Goal: Task Accomplishment & Management: Complete application form

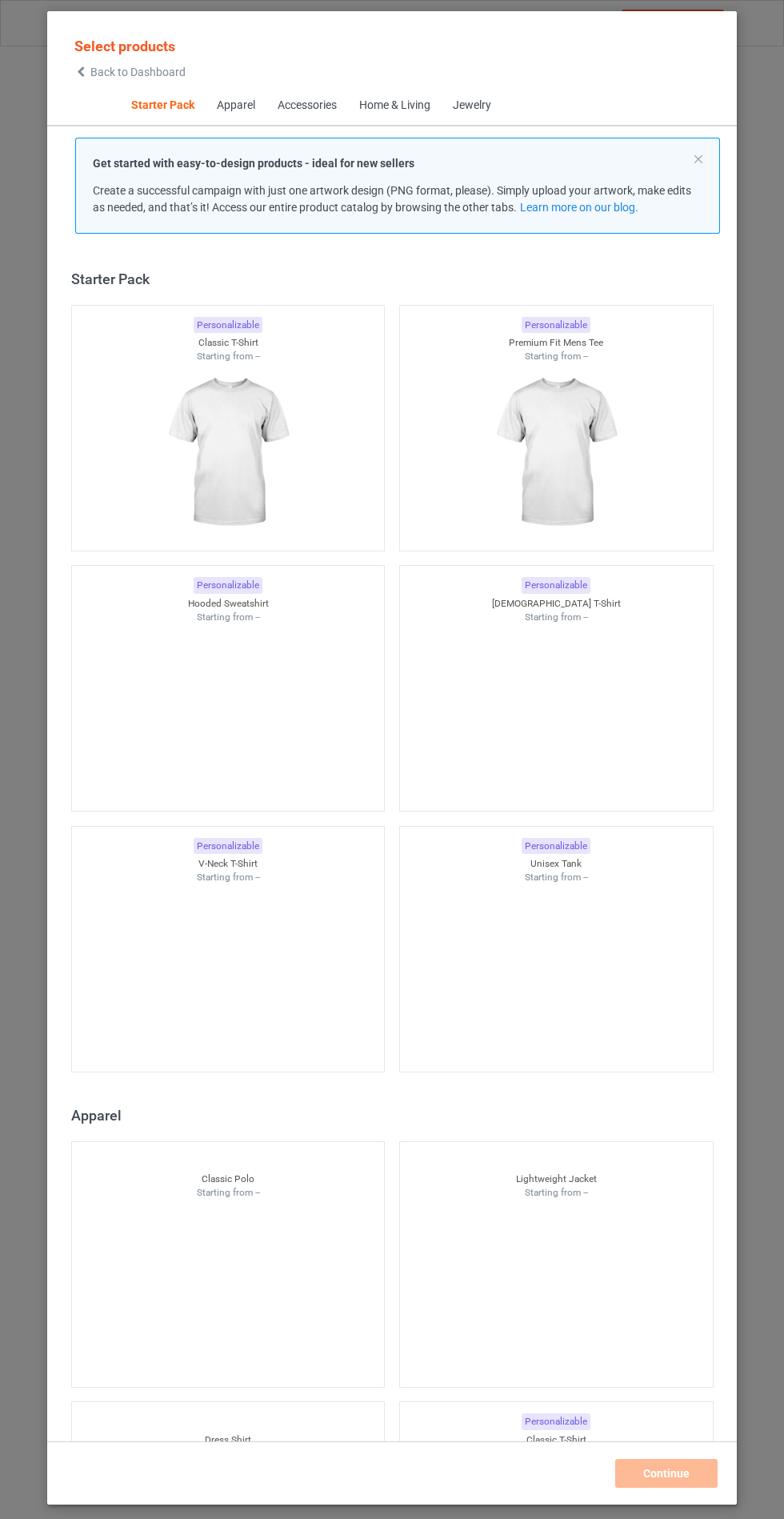
scroll to position [19, 0]
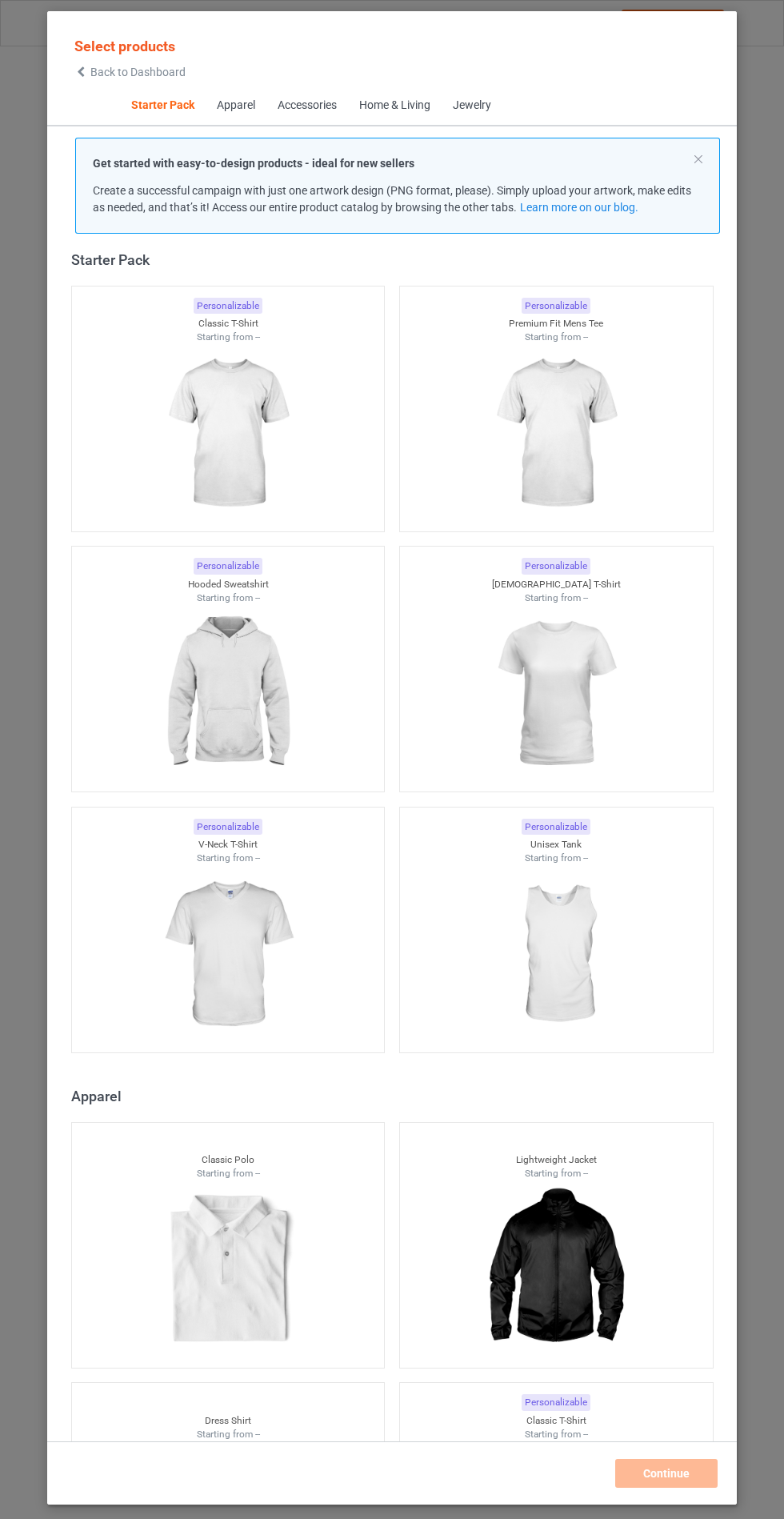
click at [252, 690] on img at bounding box center [227, 693] width 143 height 180
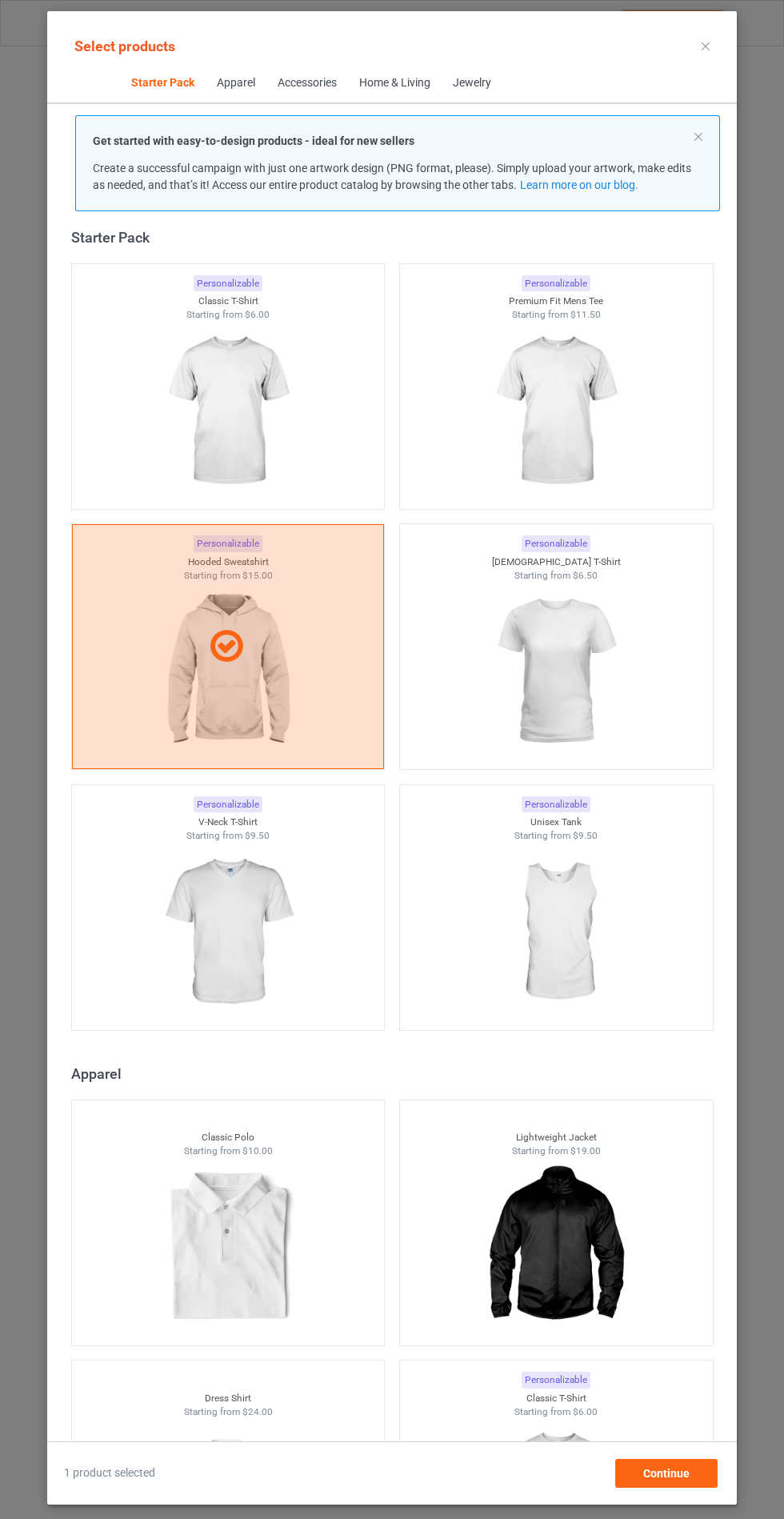
scroll to position [93, 0]
click at [675, 1477] on span "Continue" at bounding box center [666, 1473] width 46 height 12
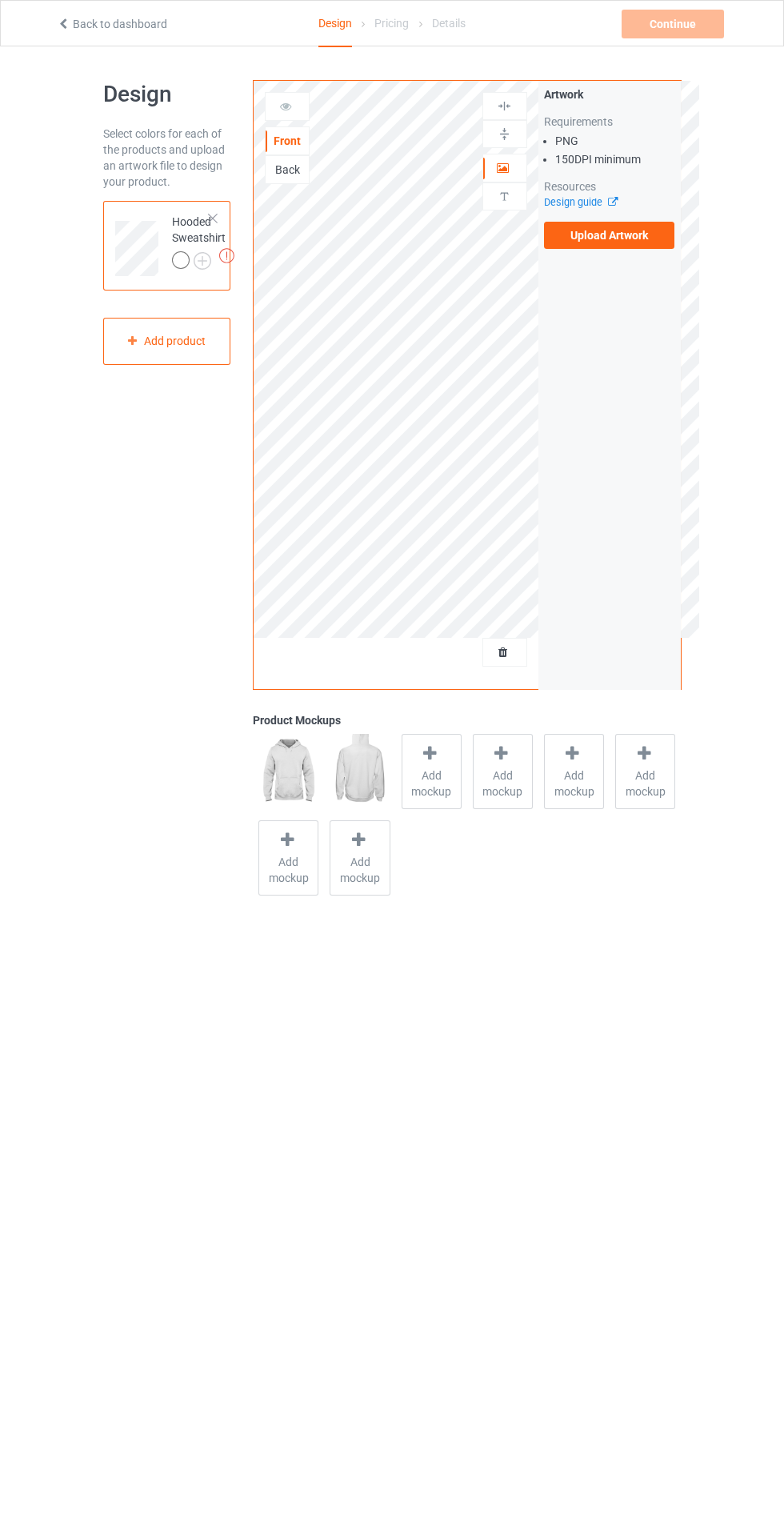
click at [421, 783] on span "Add mockup" at bounding box center [431, 783] width 59 height 32
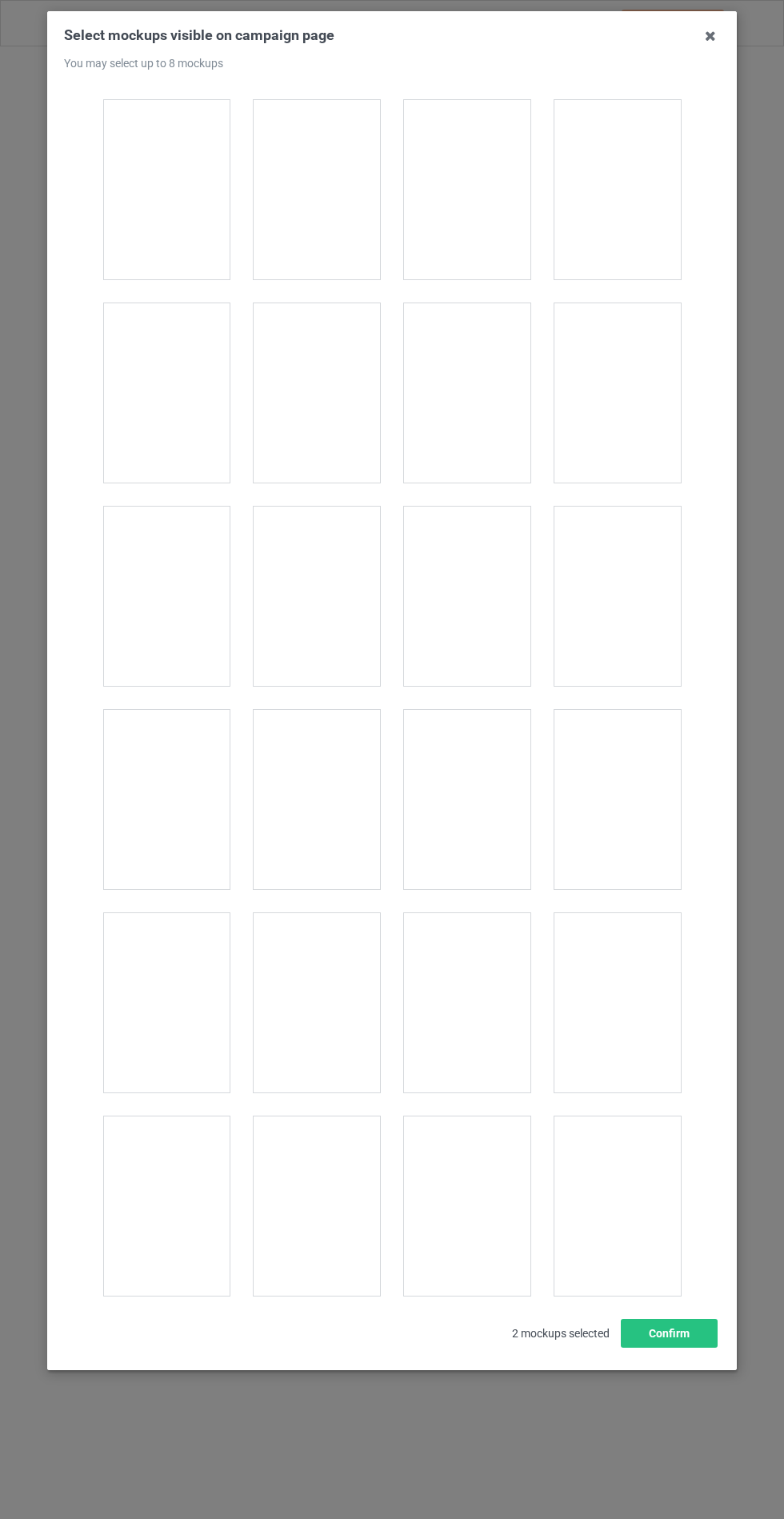
scroll to position [12483, 0]
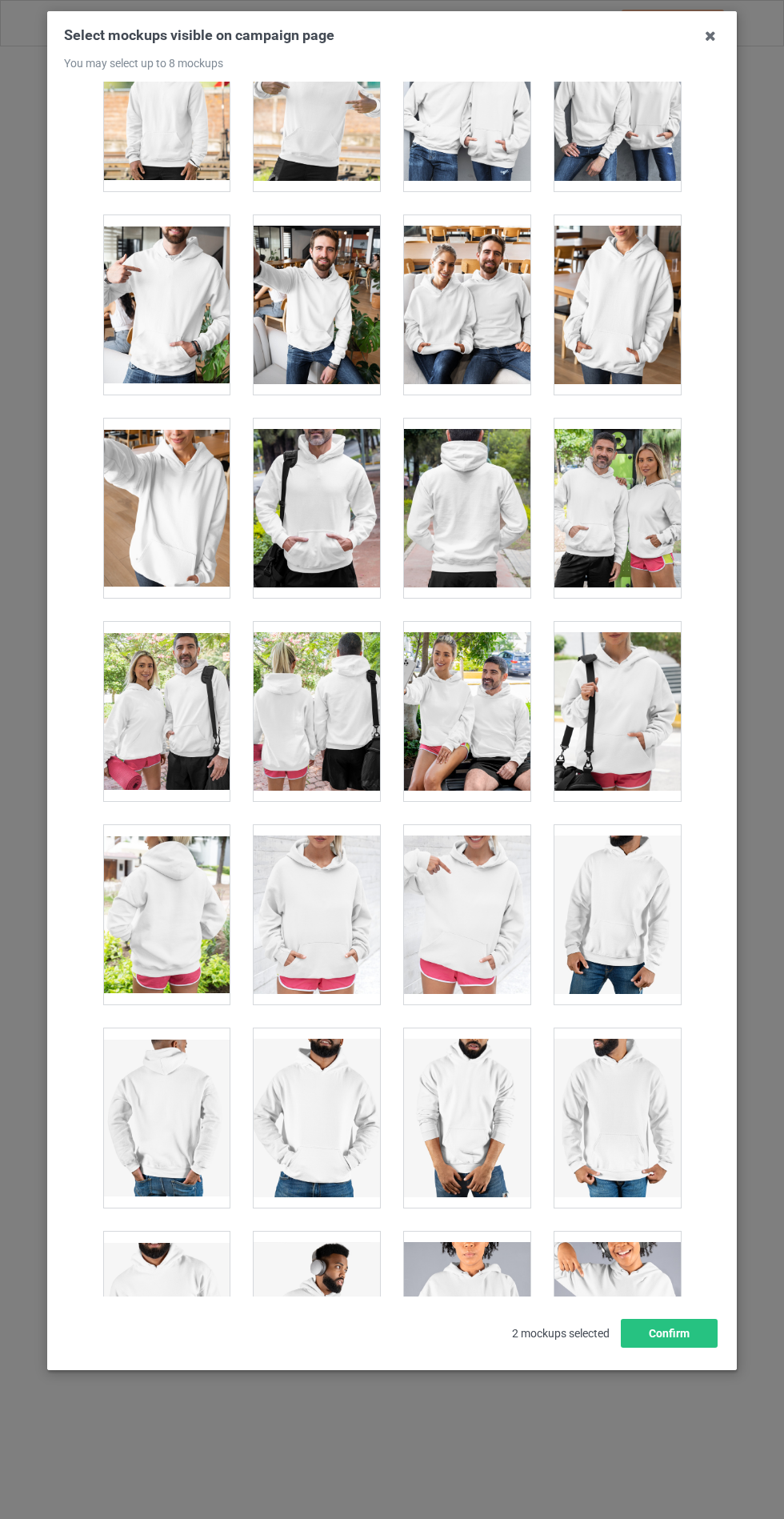
click at [334, 901] on div at bounding box center [317, 914] width 127 height 180
click at [692, 1348] on button "Confirm" at bounding box center [669, 1334] width 97 height 29
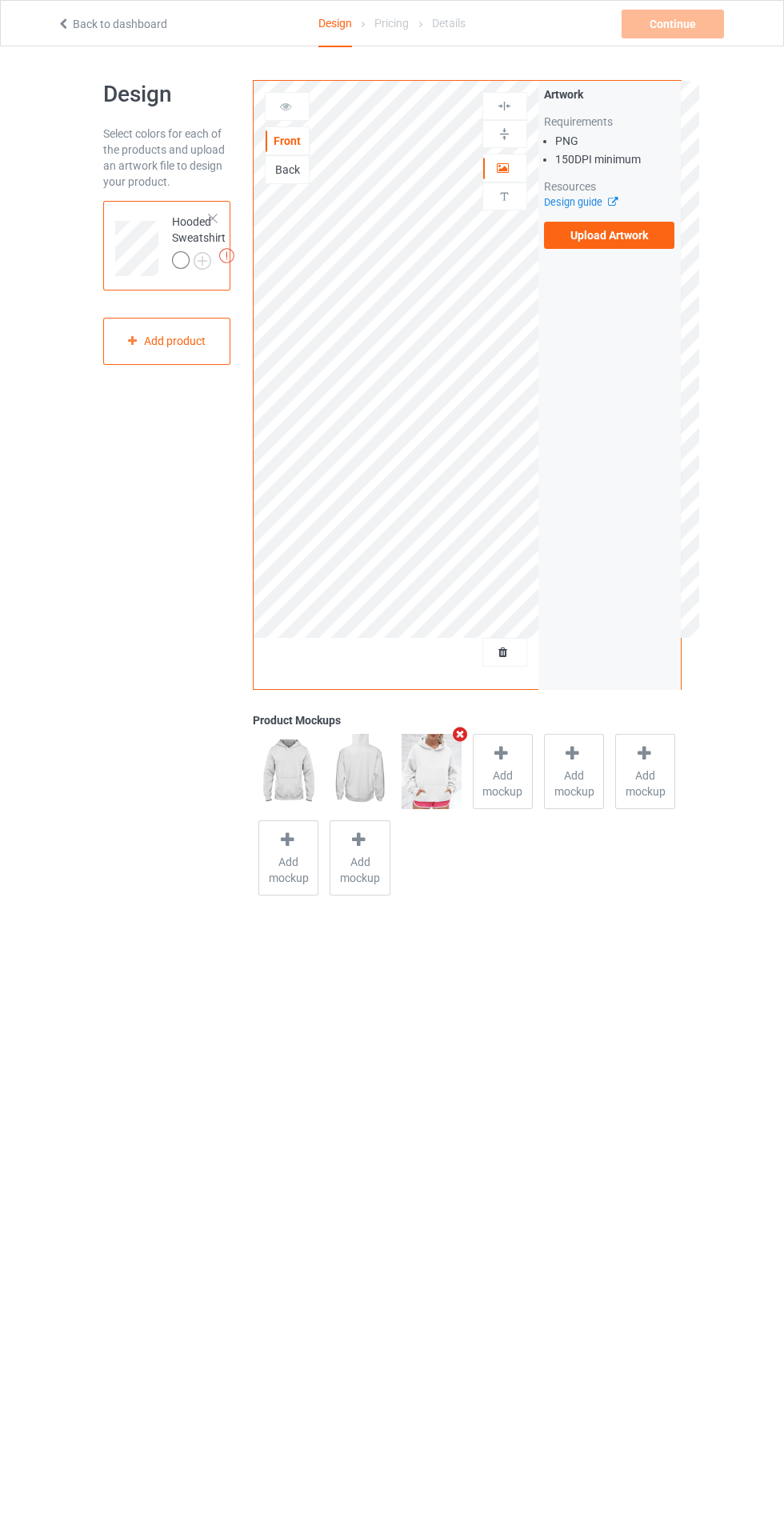
click at [0, 0] on img at bounding box center [0, 0] width 0 height 0
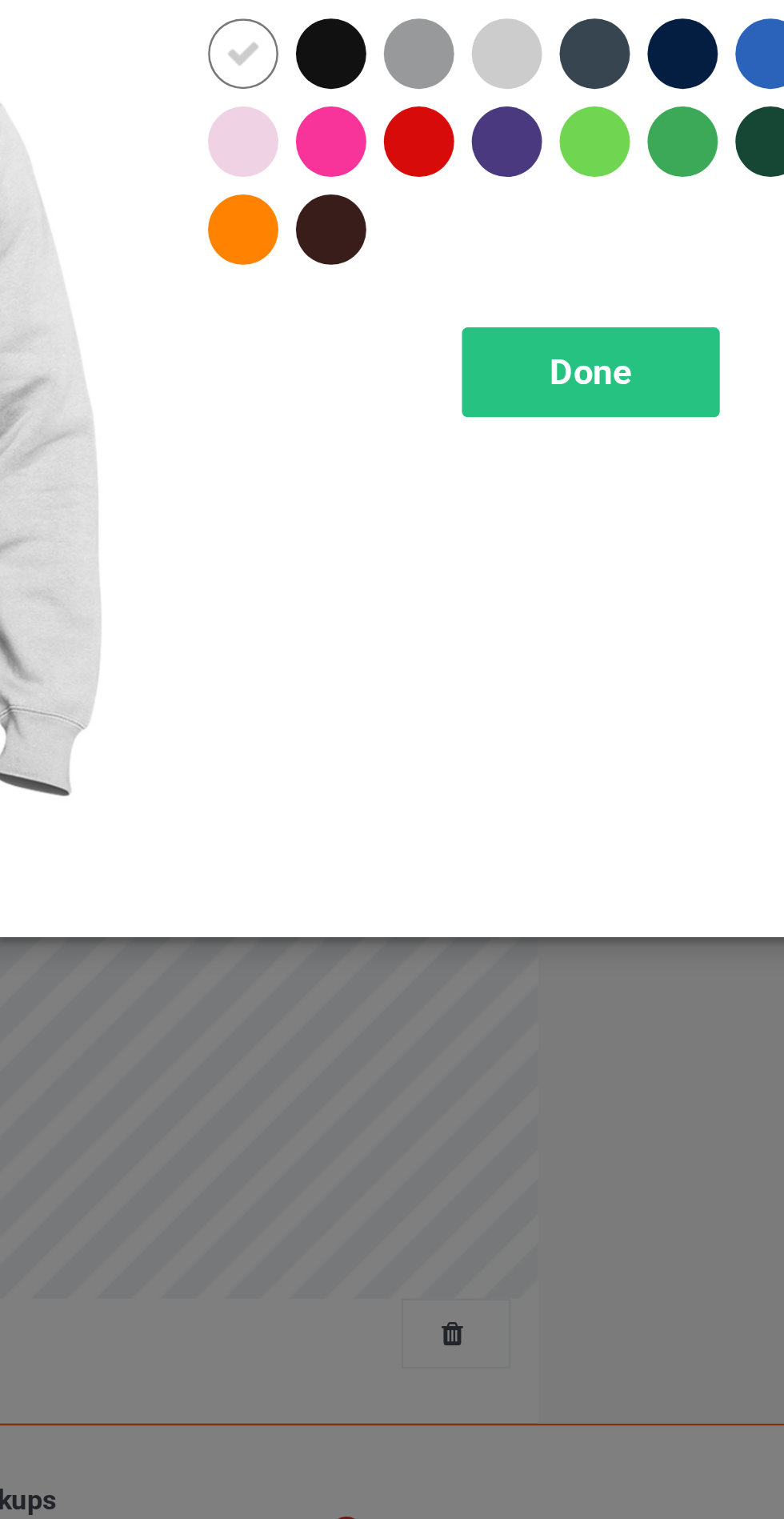
click at [420, 161] on div at bounding box center [417, 164] width 29 height 29
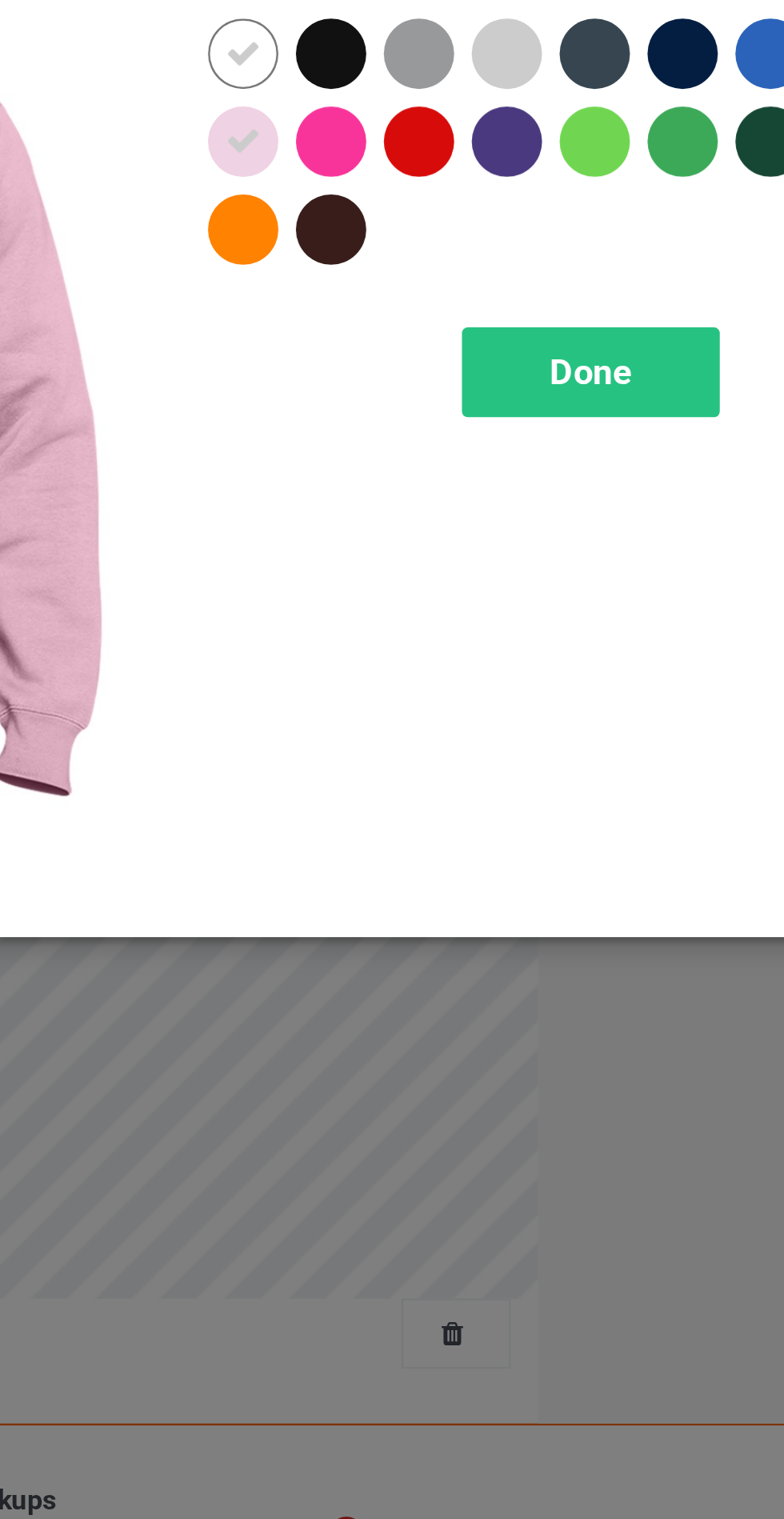
click at [526, 131] on div at bounding box center [526, 128] width 29 height 29
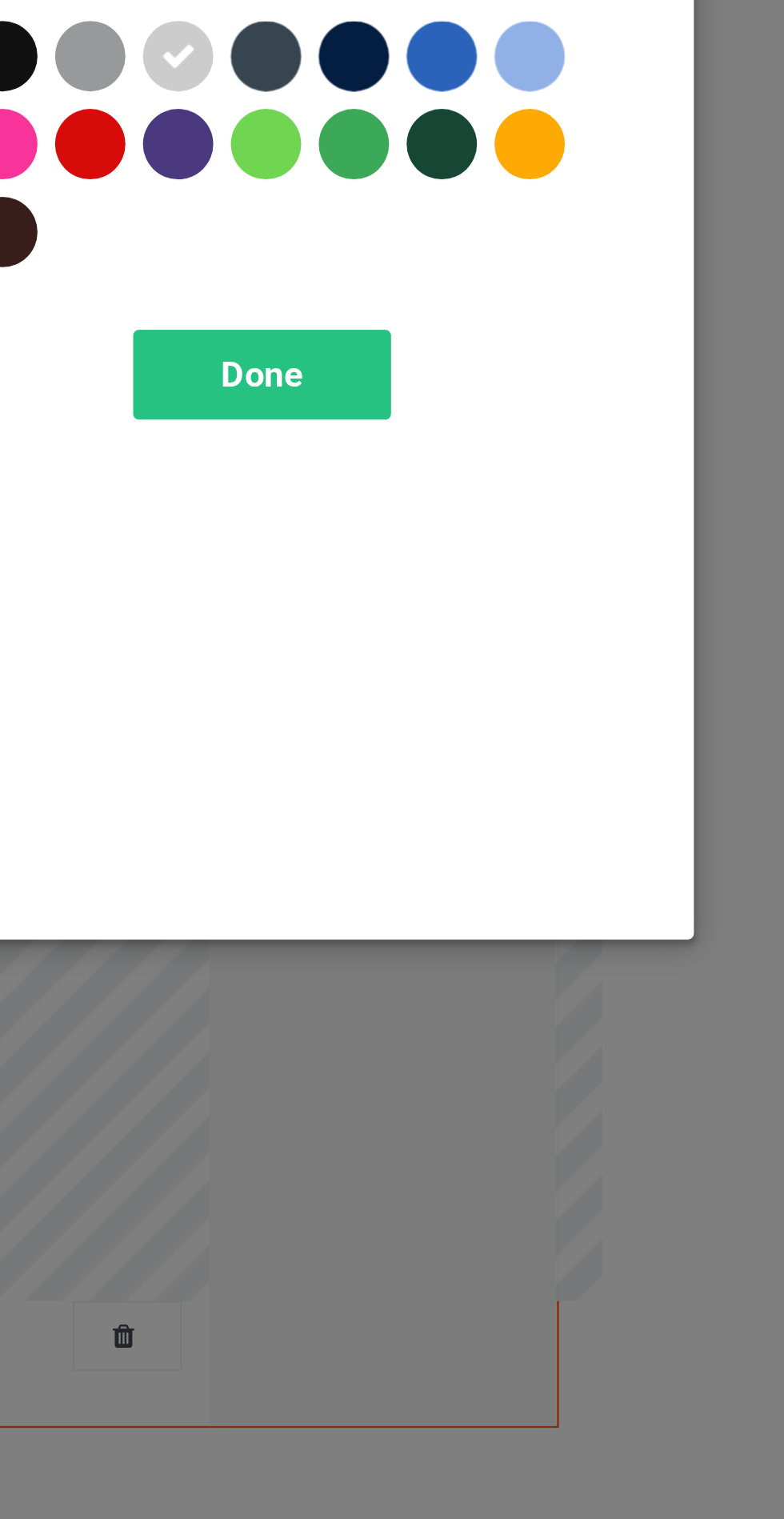
click at [674, 130] on div at bounding box center [670, 128] width 29 height 29
click at [589, 266] on div "Done" at bounding box center [560, 258] width 106 height 36
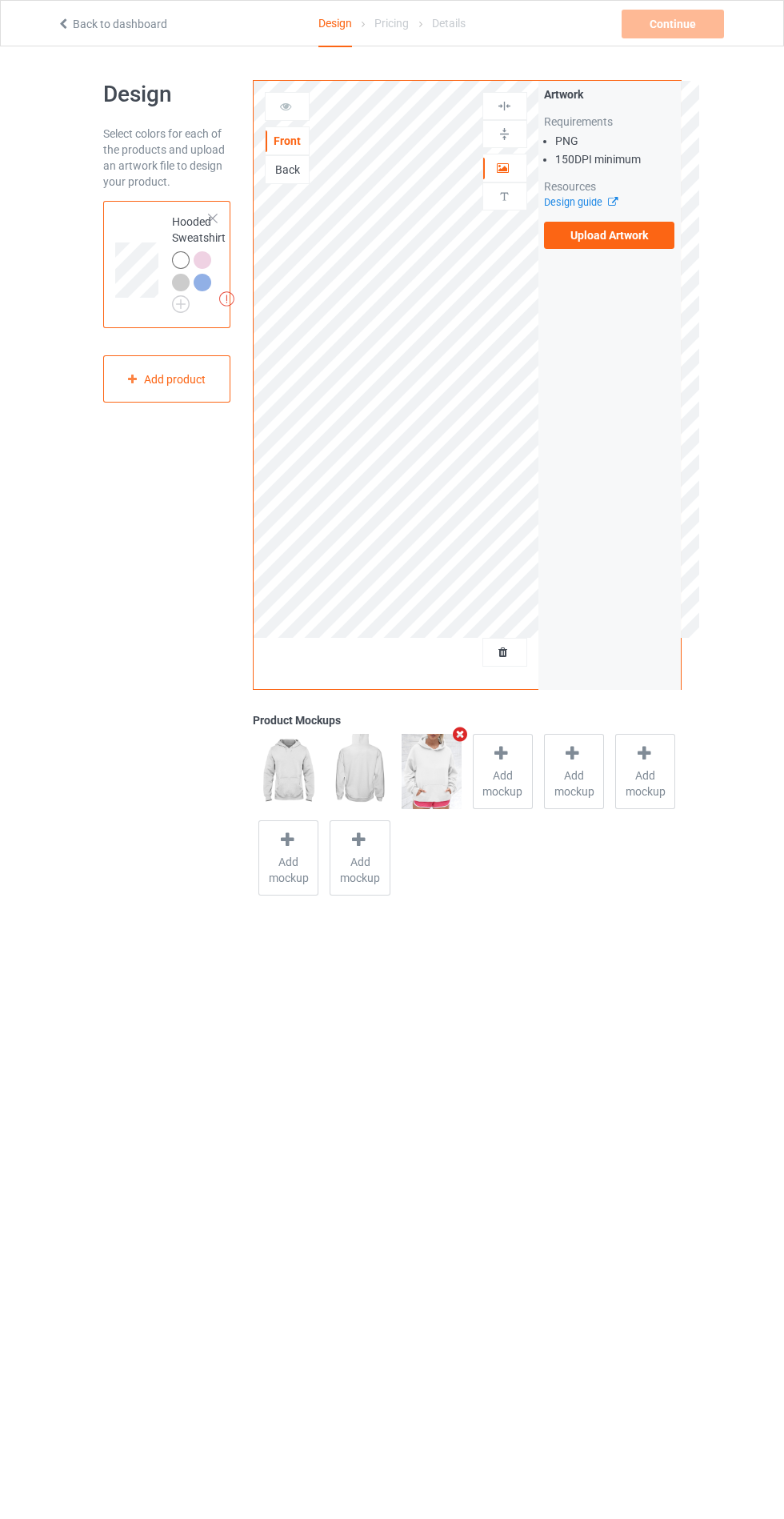
click at [628, 241] on label "Upload Artwork" at bounding box center [609, 235] width 131 height 27
click at [0, 0] on input "Upload Artwork" at bounding box center [0, 0] width 0 height 0
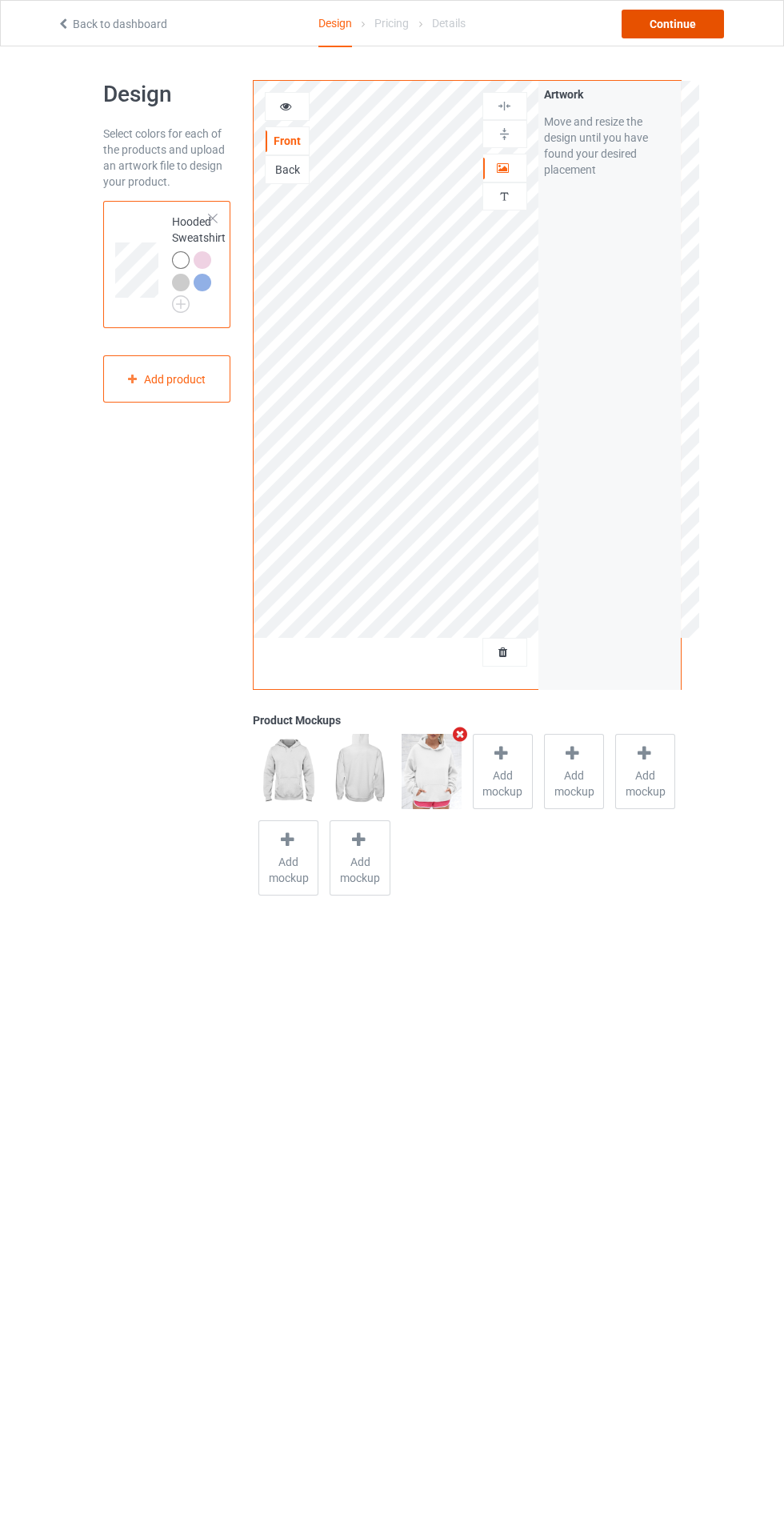
click at [671, 22] on div "Continue" at bounding box center [673, 24] width 103 height 29
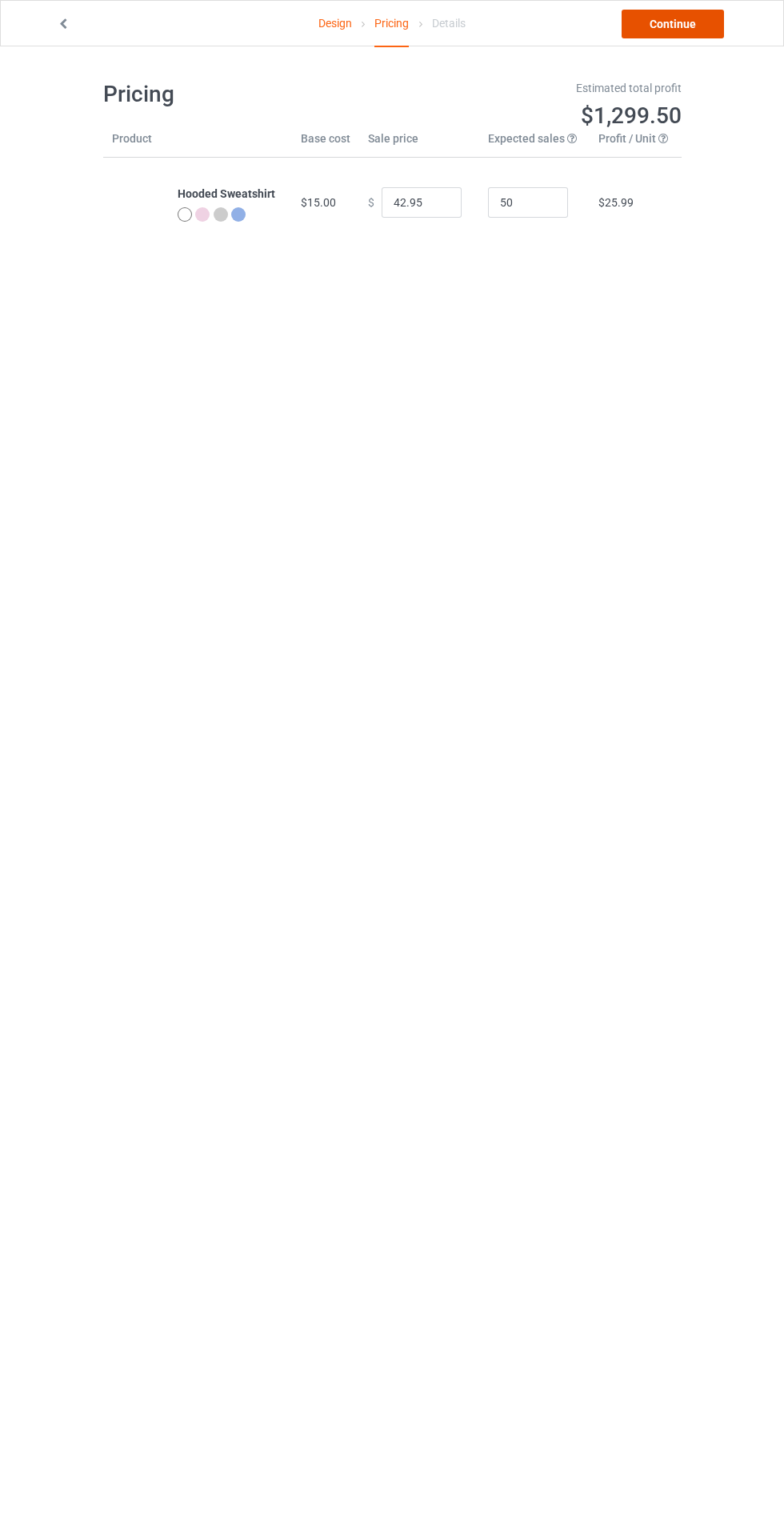
click at [679, 23] on link "Continue" at bounding box center [673, 24] width 103 height 29
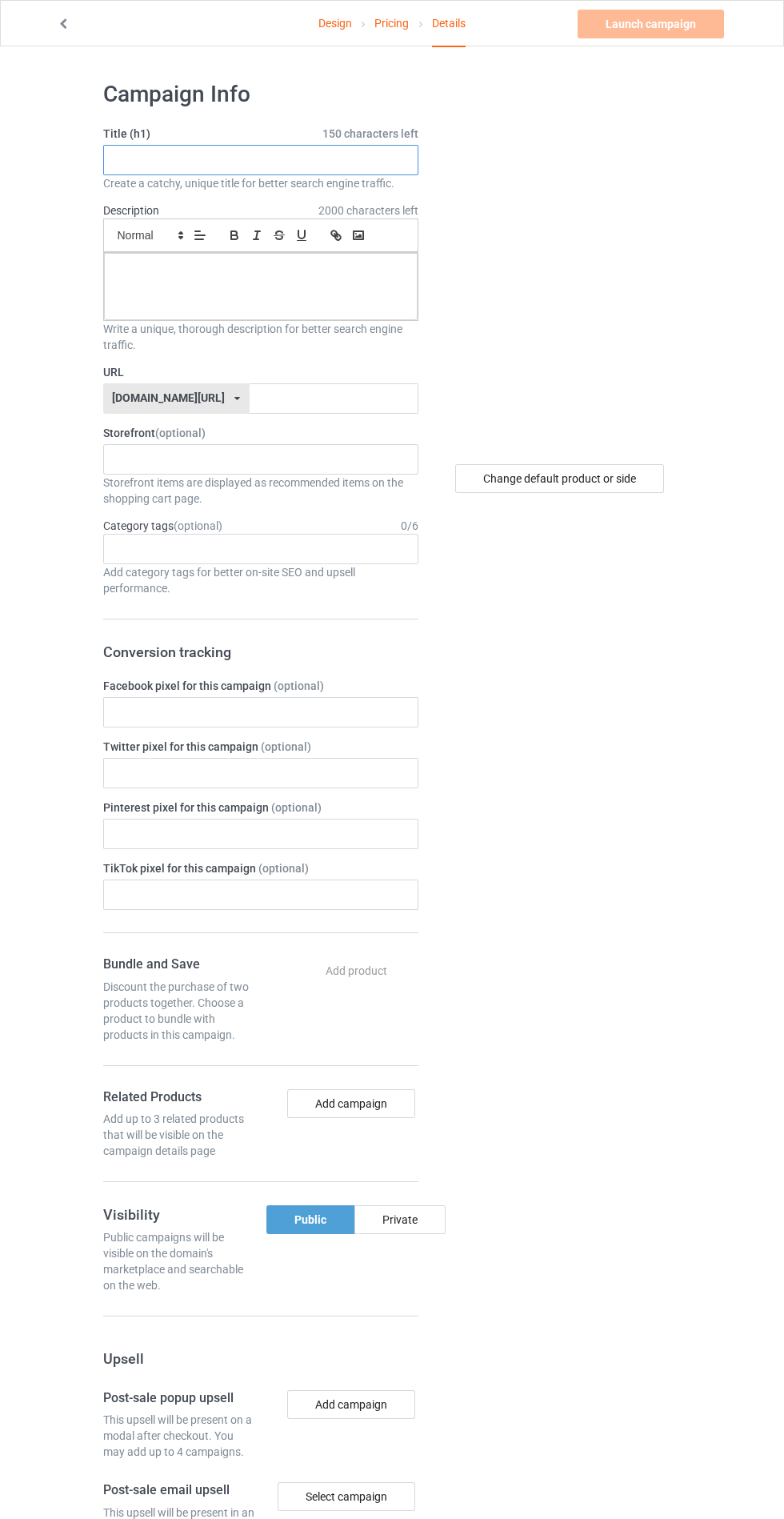
click at [334, 154] on input "text" at bounding box center [261, 160] width 315 height 31
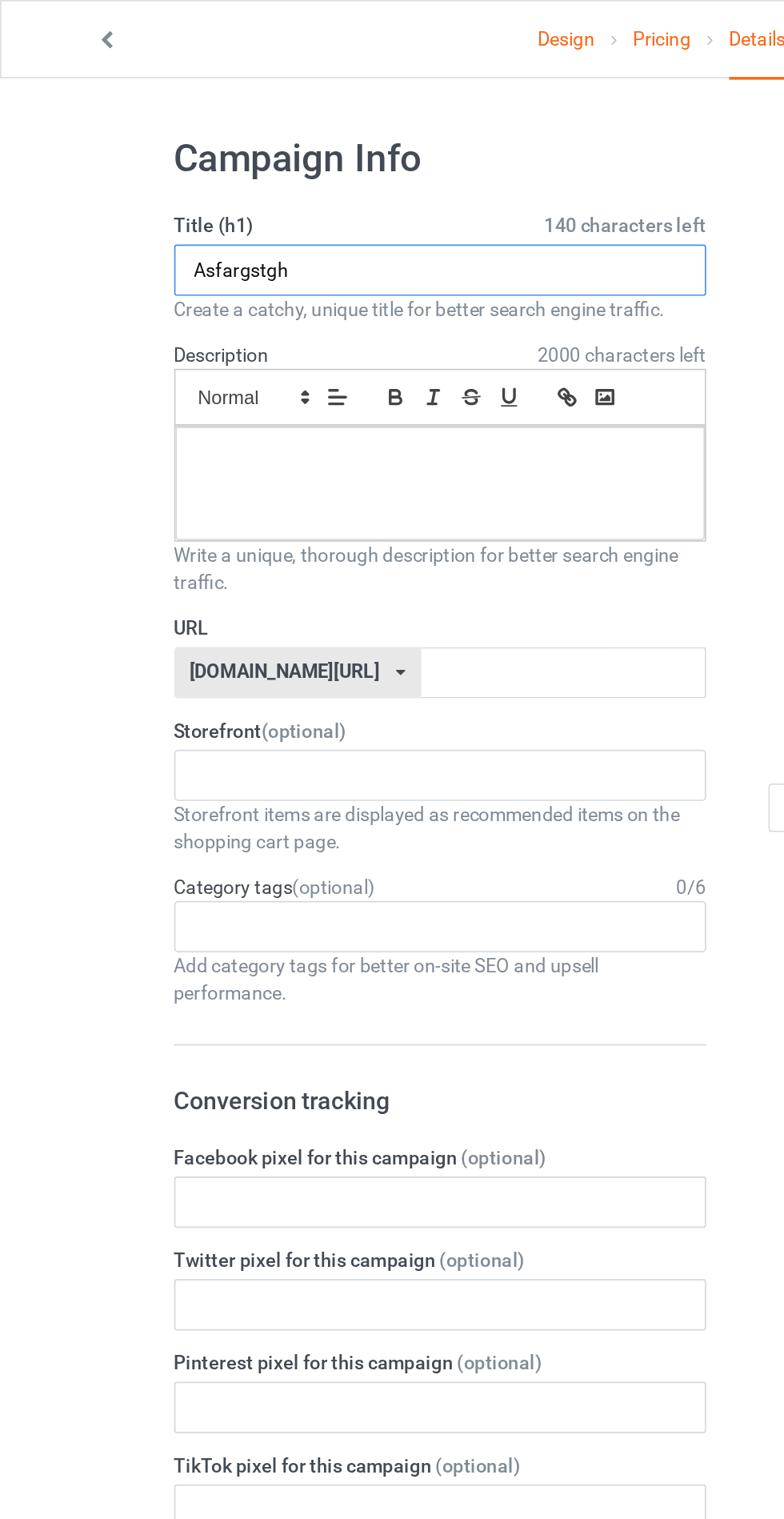
type input "Asfargstgh"
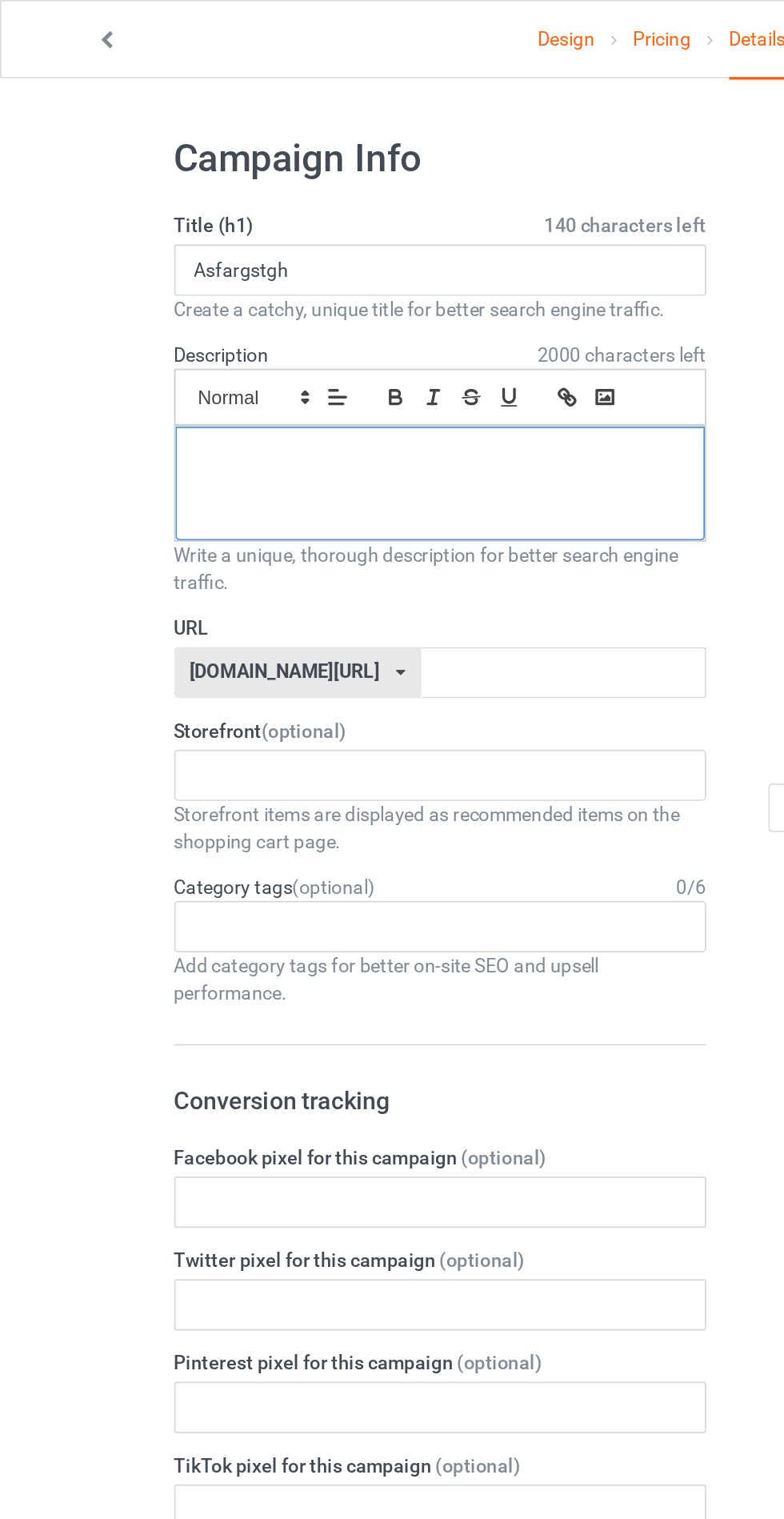
click at [141, 284] on div at bounding box center [260, 286] width 314 height 67
click at [342, 394] on input "text" at bounding box center [334, 398] width 169 height 31
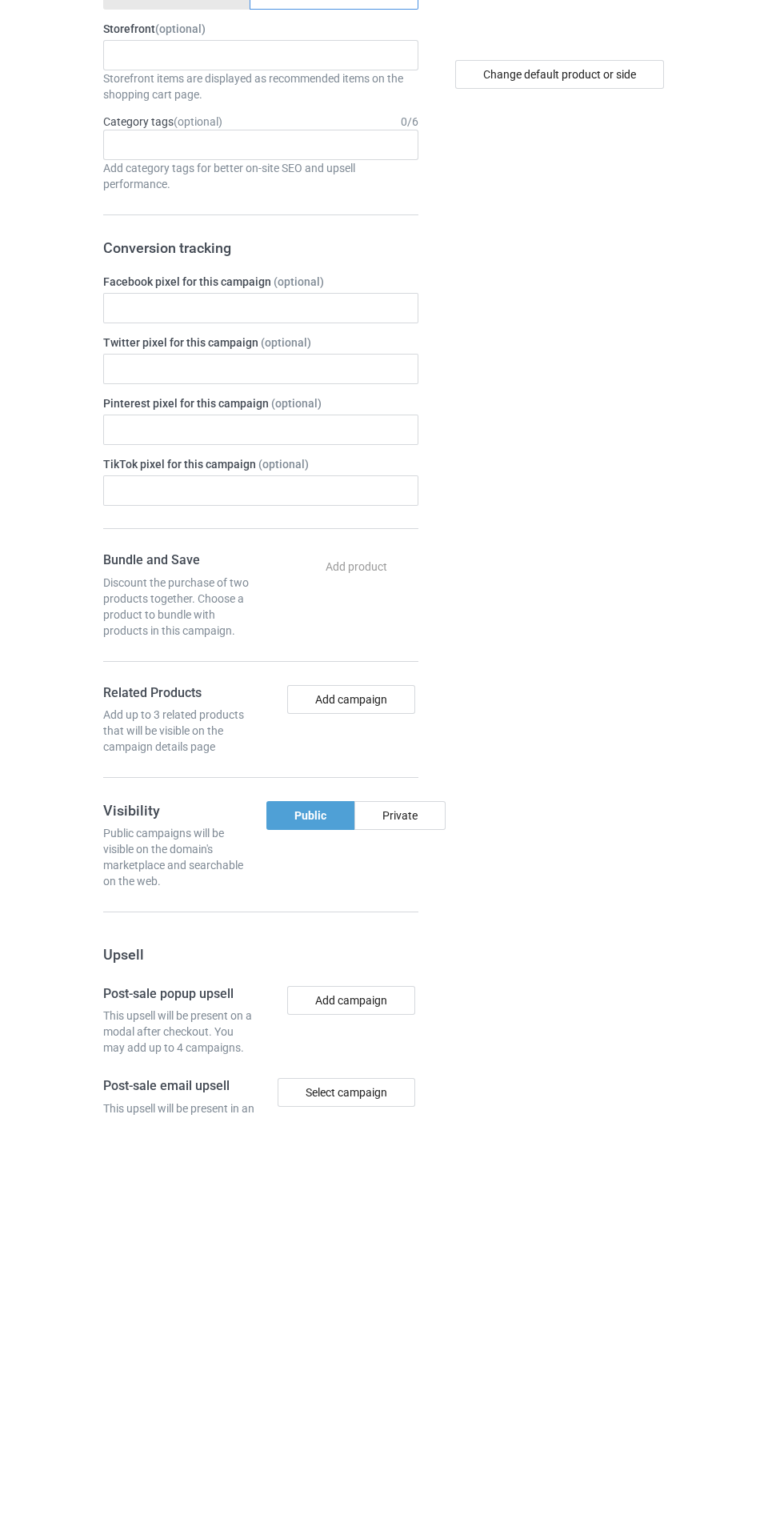
type input "Asgztzjeihe"
click at [428, 1226] on div "Private" at bounding box center [399, 1219] width 91 height 29
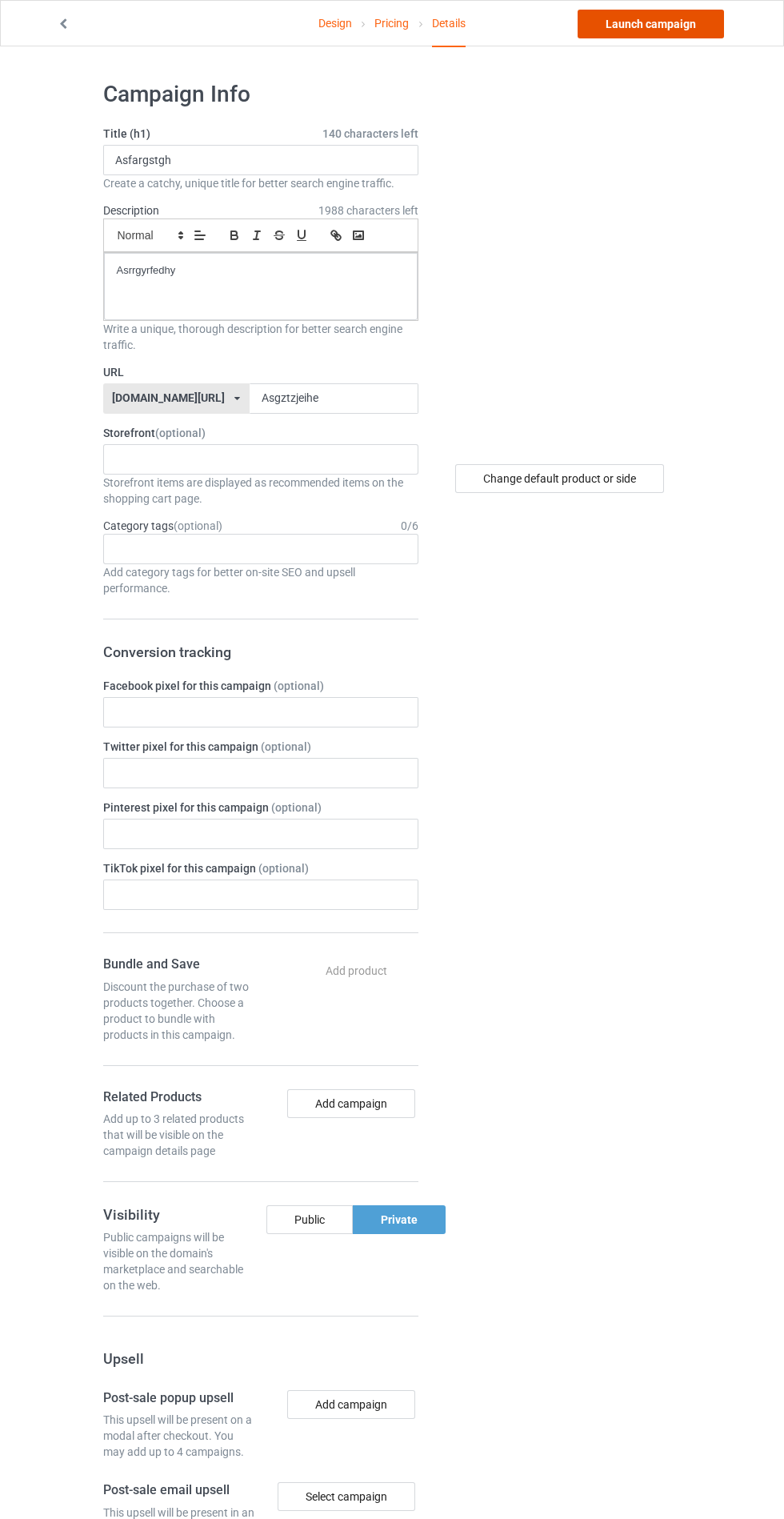
click at [675, 29] on link "Launch campaign" at bounding box center [651, 24] width 147 height 29
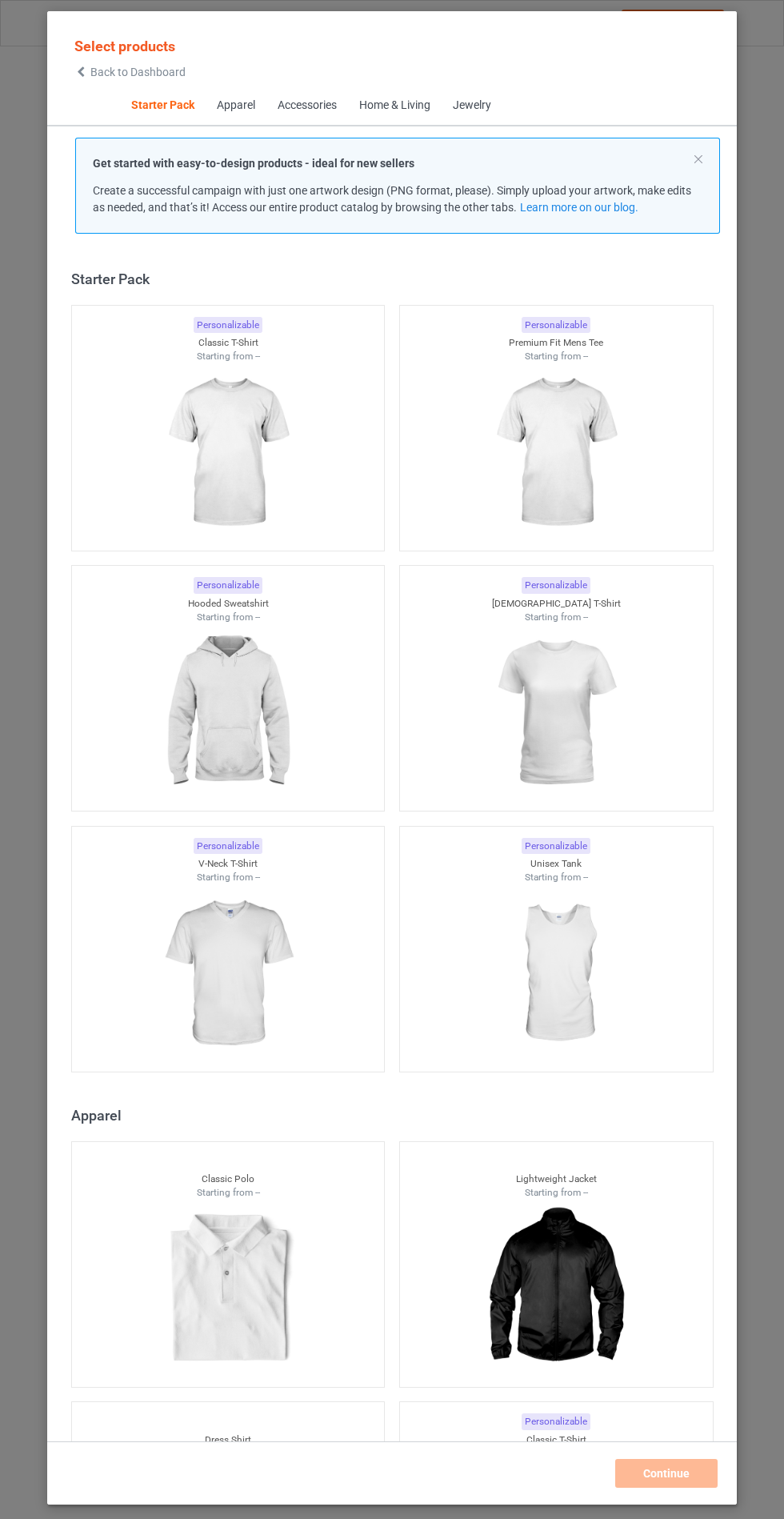
scroll to position [19, 0]
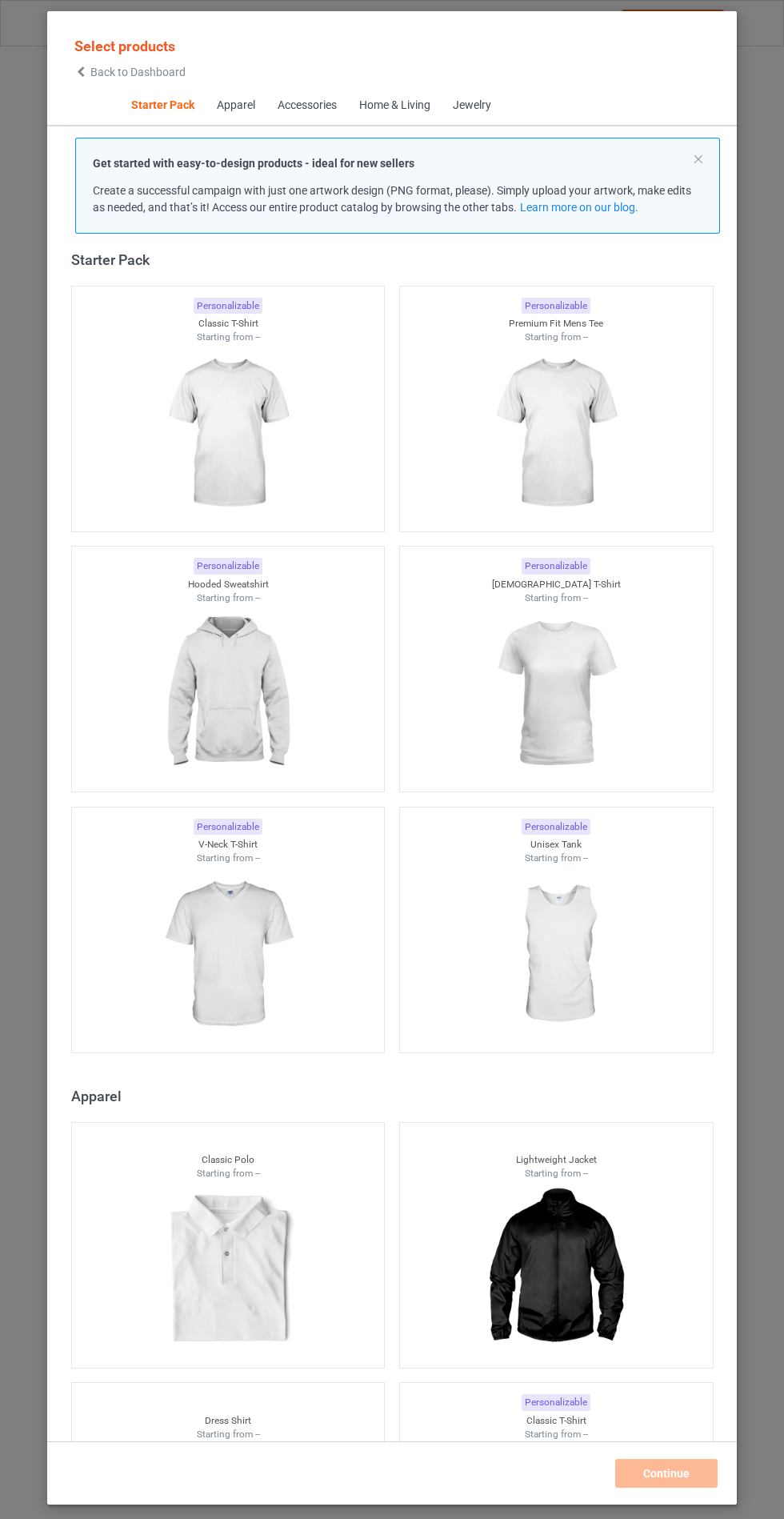
click at [276, 735] on img at bounding box center [227, 693] width 143 height 180
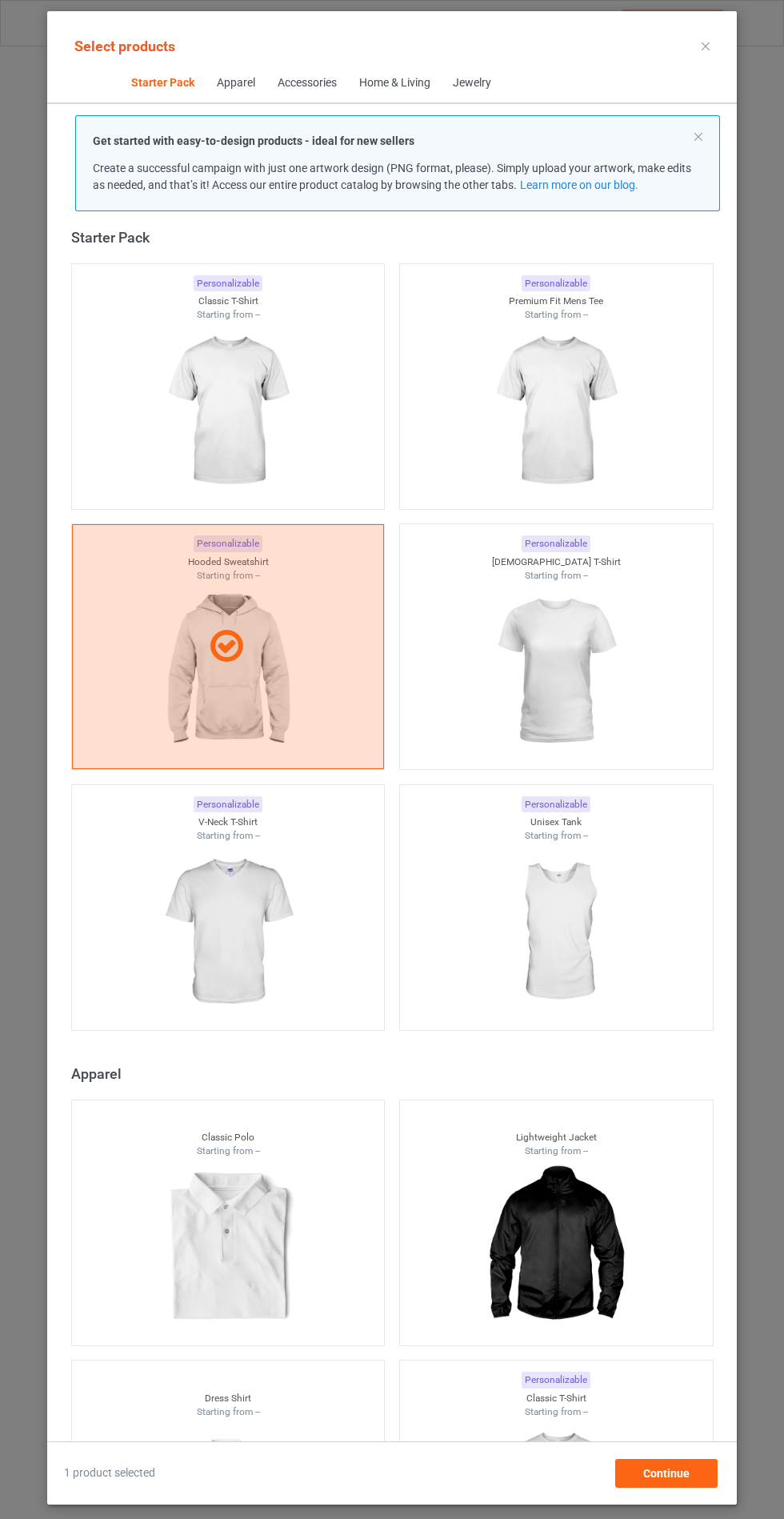
scroll to position [93, 0]
click at [705, 1481] on div "Continue" at bounding box center [666, 1474] width 103 height 29
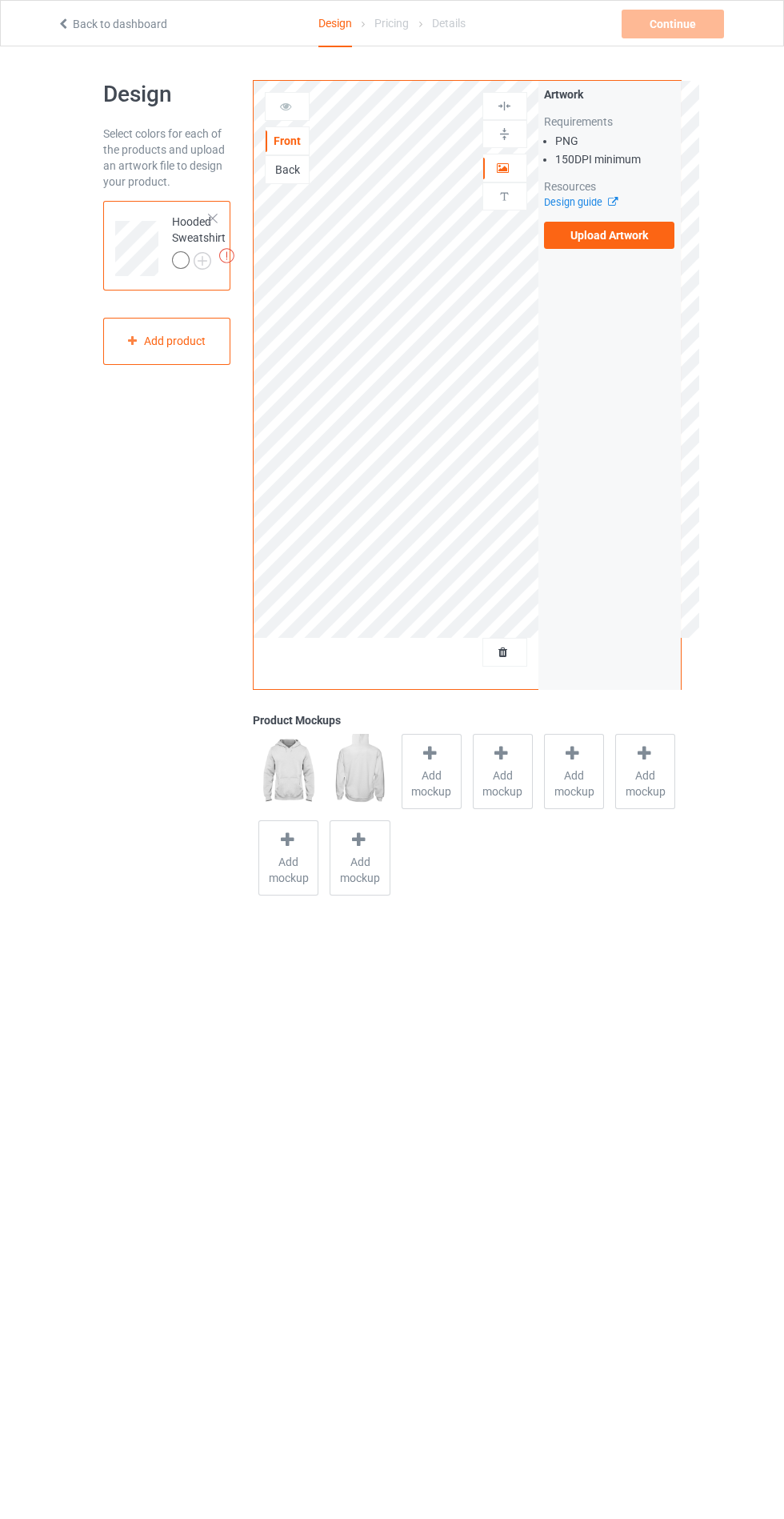
click at [642, 244] on label "Upload Artwork" at bounding box center [609, 235] width 131 height 27
click at [0, 0] on input "Upload Artwork" at bounding box center [0, 0] width 0 height 0
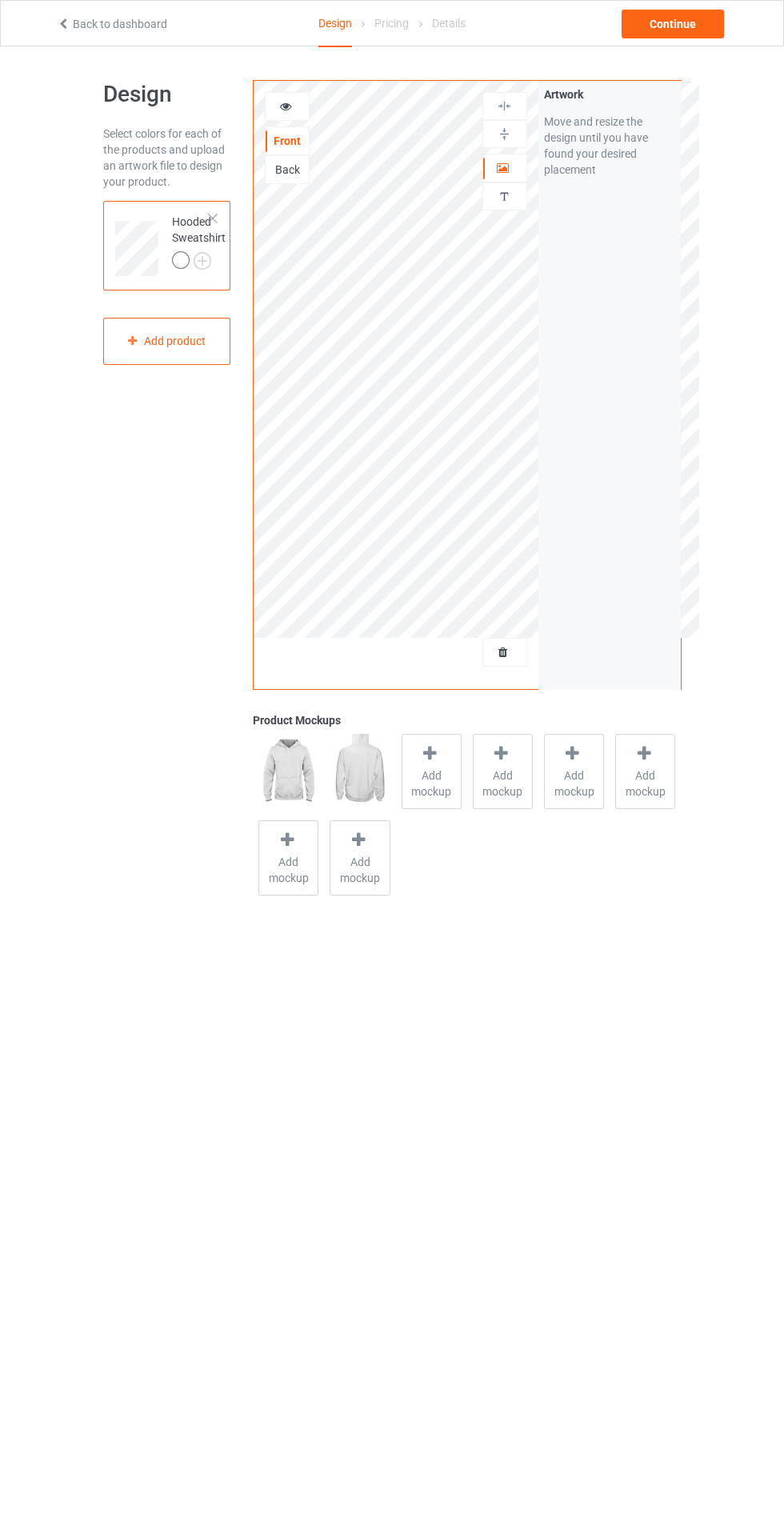
click at [423, 786] on span "Add mockup" at bounding box center [431, 783] width 59 height 32
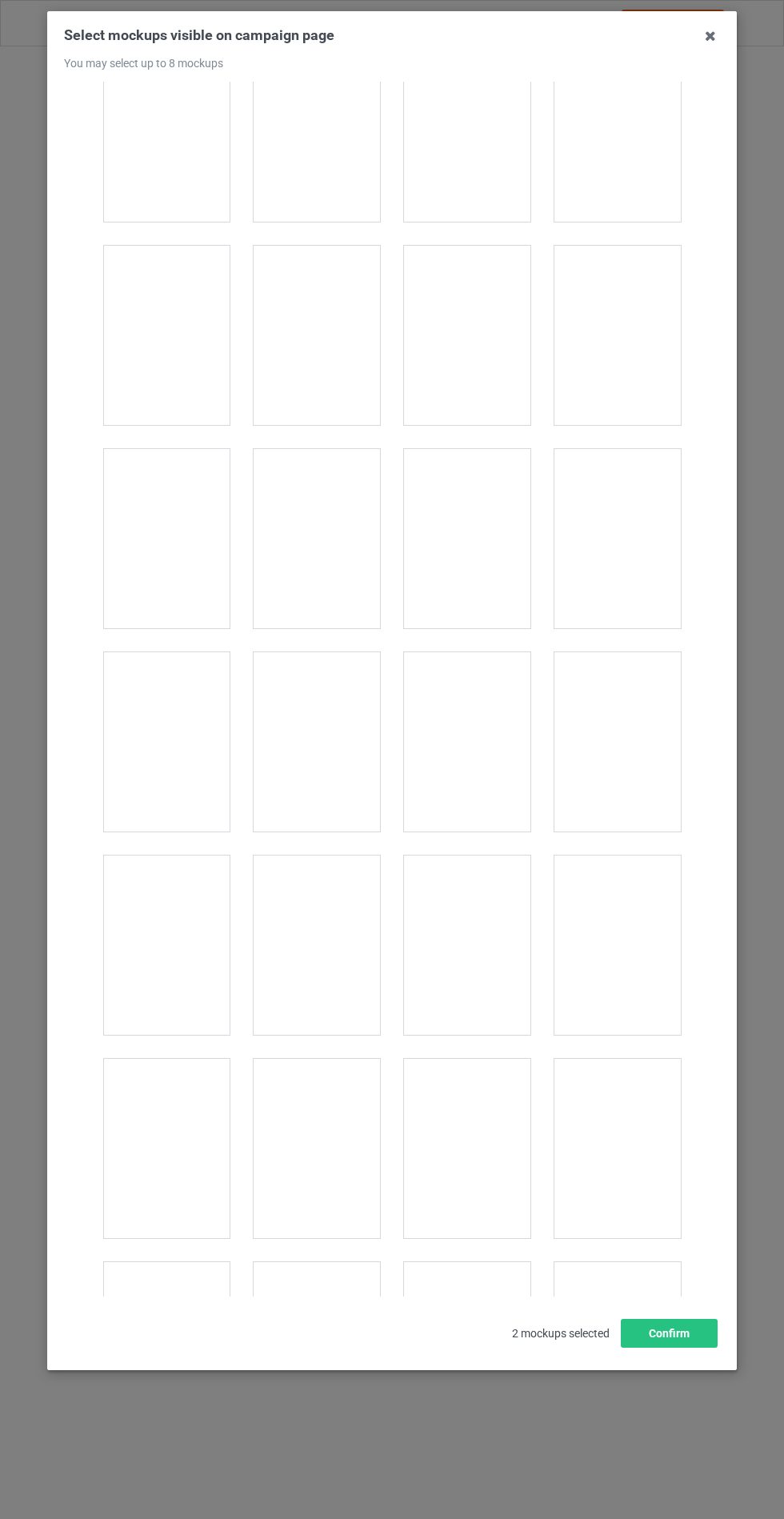
scroll to position [12919, 0]
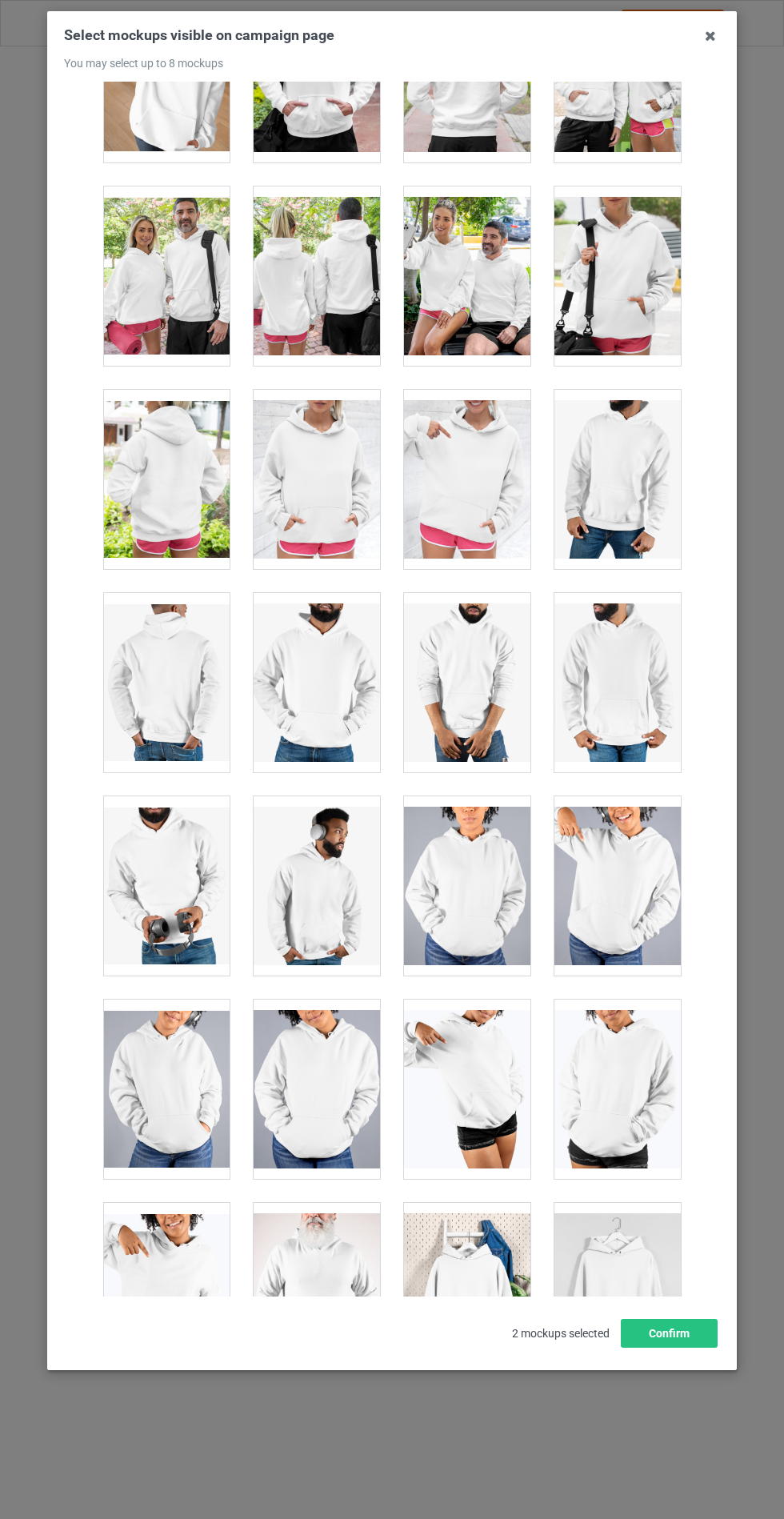
click at [334, 449] on div at bounding box center [317, 479] width 127 height 180
click at [673, 1348] on button "Confirm" at bounding box center [669, 1334] width 97 height 29
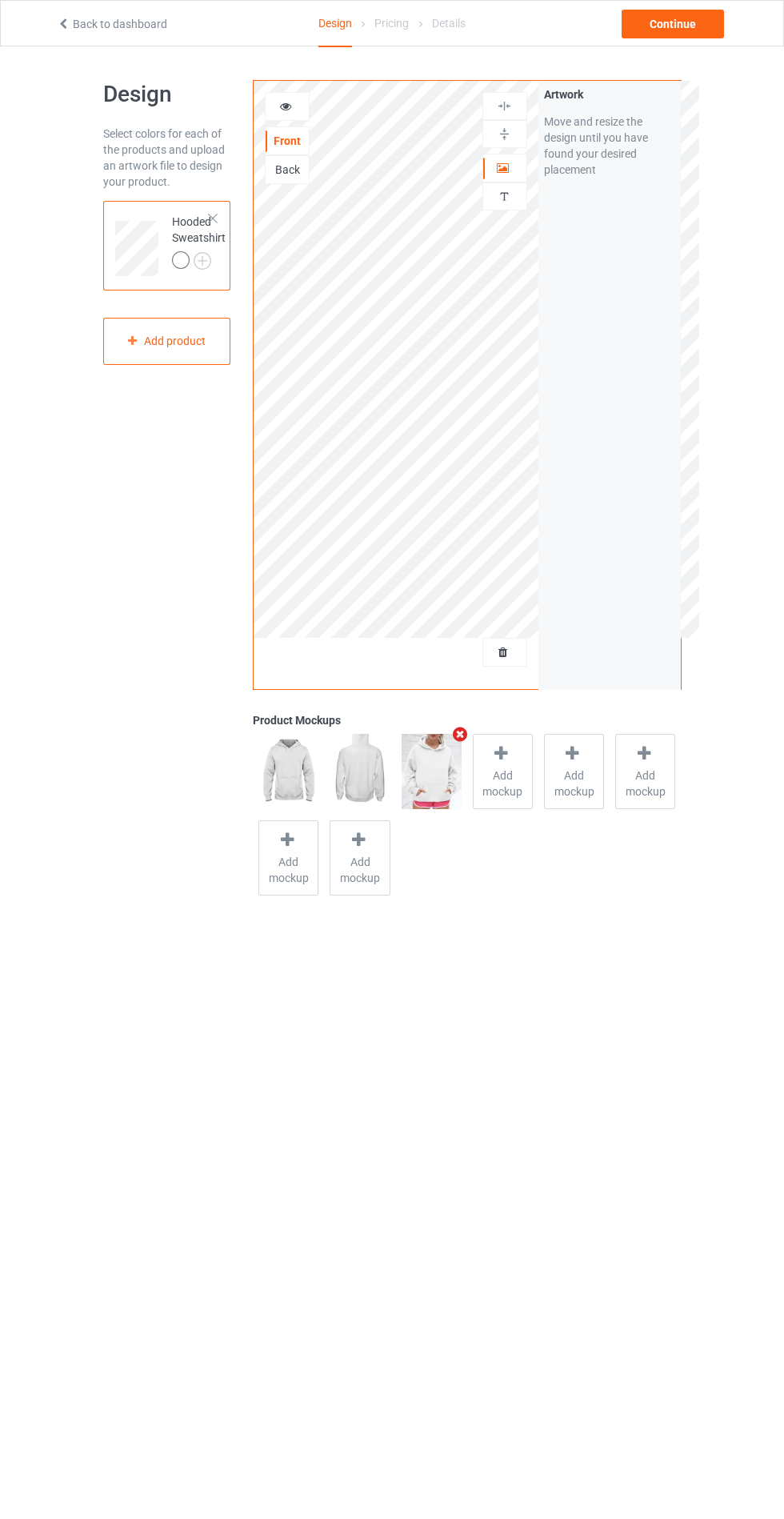
click at [0, 0] on img at bounding box center [0, 0] width 0 height 0
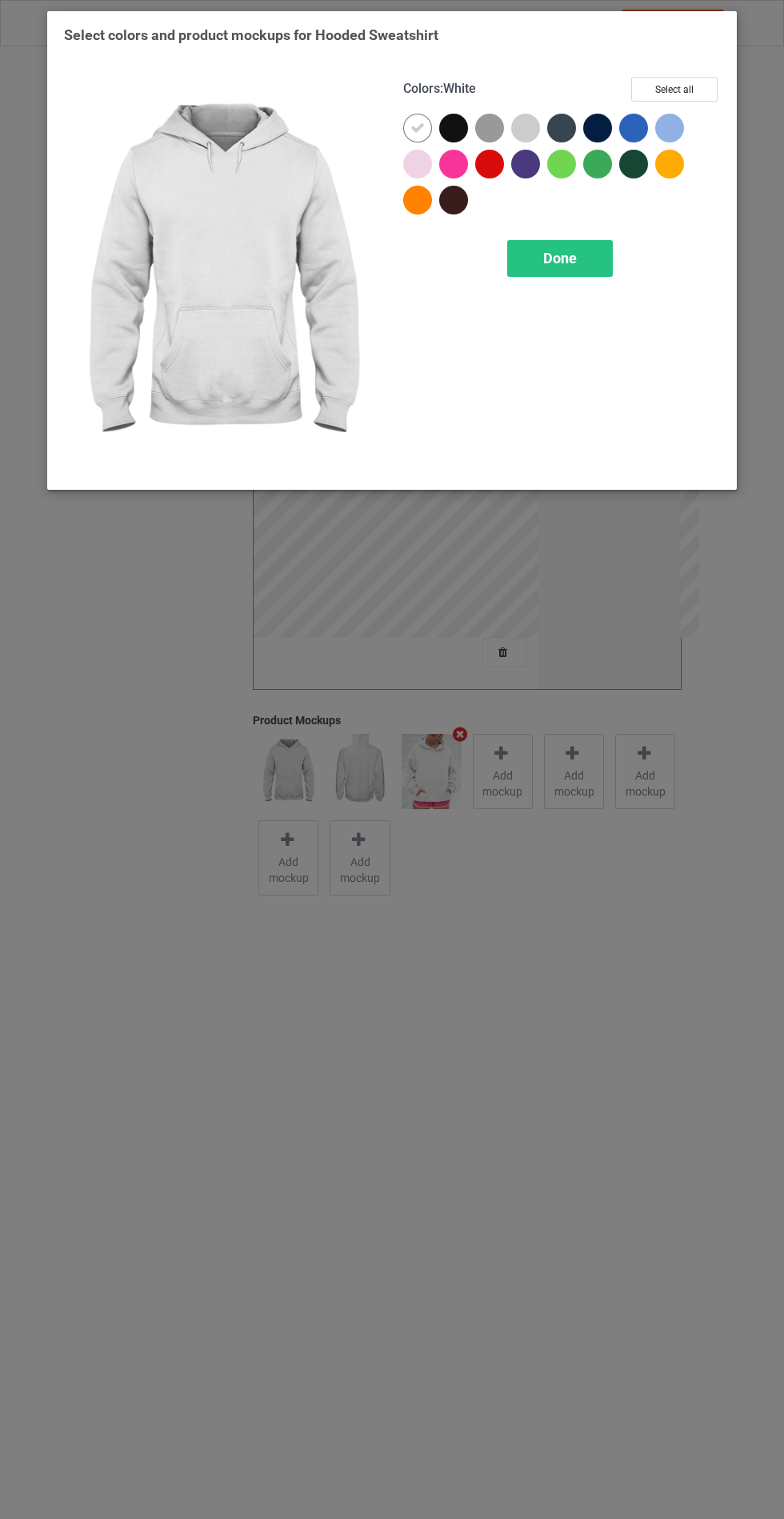
click at [411, 162] on div at bounding box center [417, 164] width 29 height 29
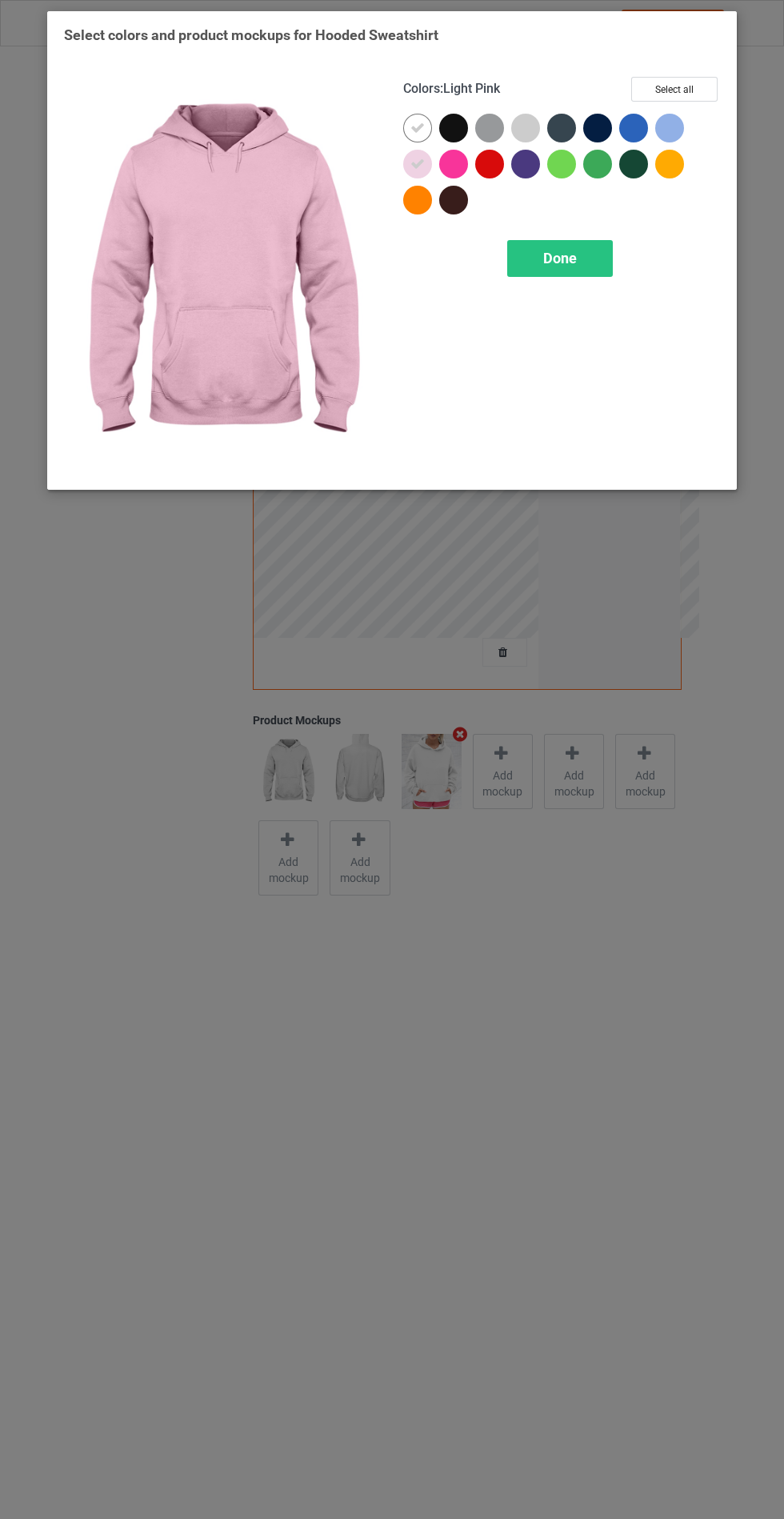
click at [522, 126] on div at bounding box center [526, 128] width 29 height 29
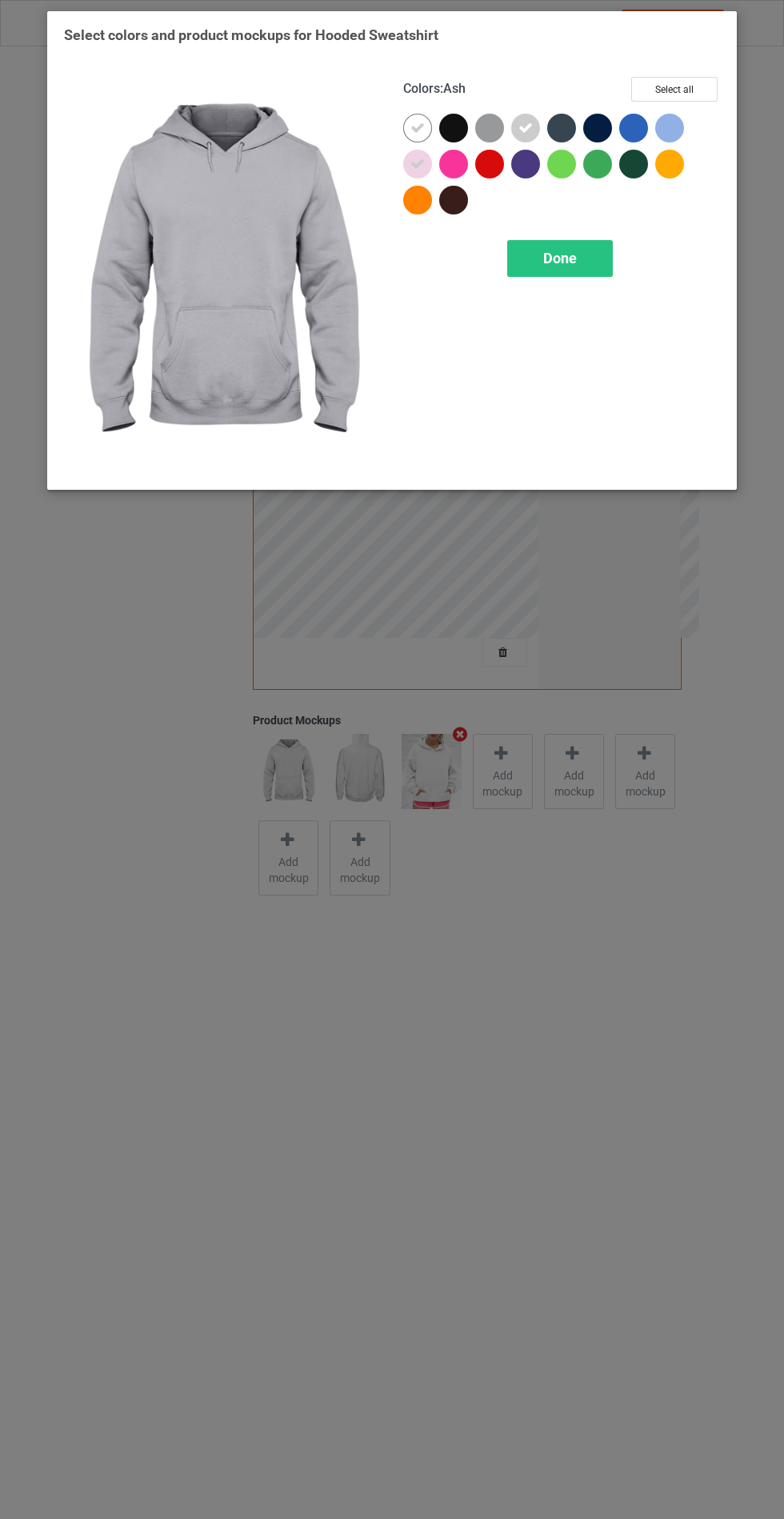
click at [679, 132] on div at bounding box center [670, 128] width 29 height 29
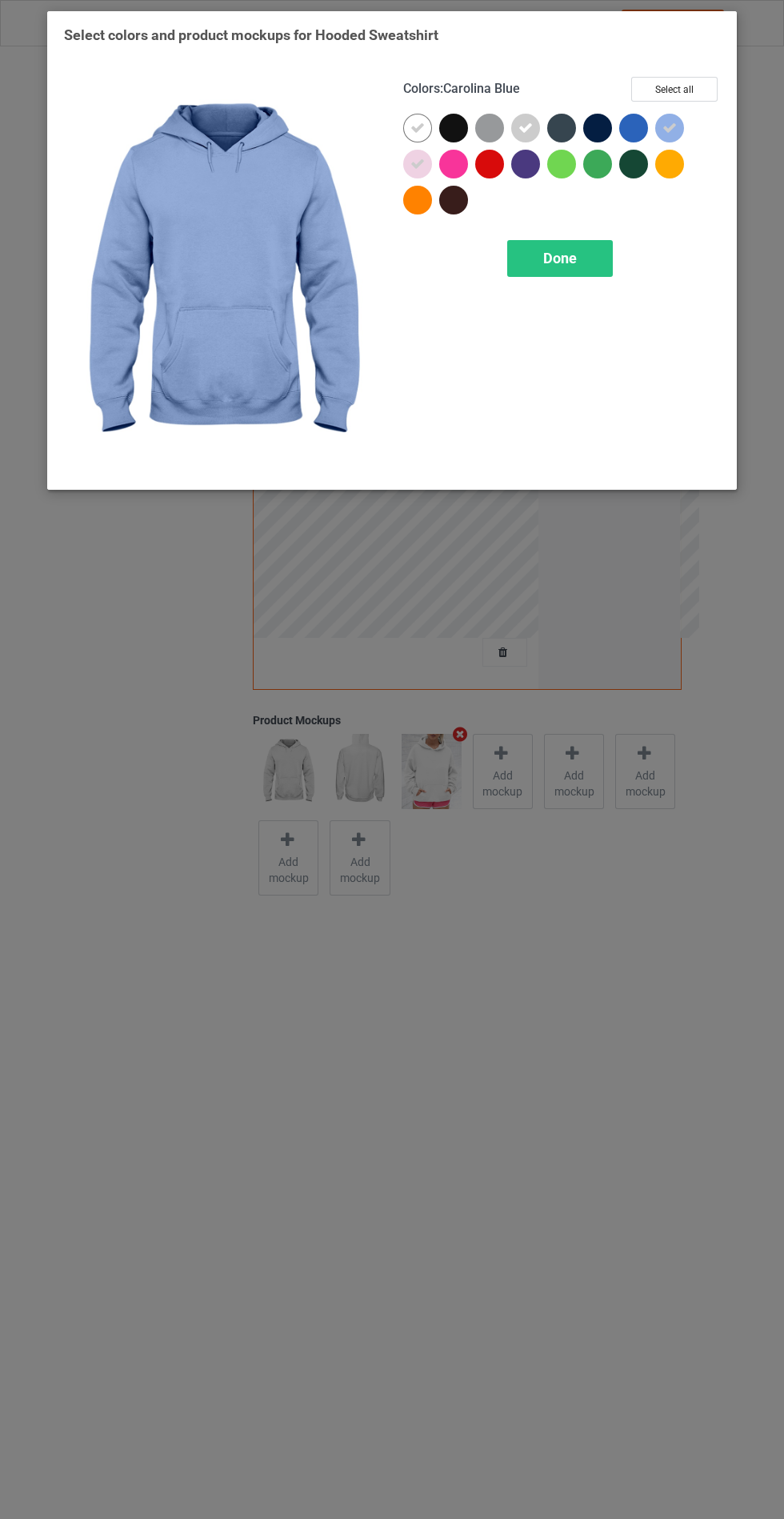
click at [480, 123] on div at bounding box center [489, 128] width 29 height 29
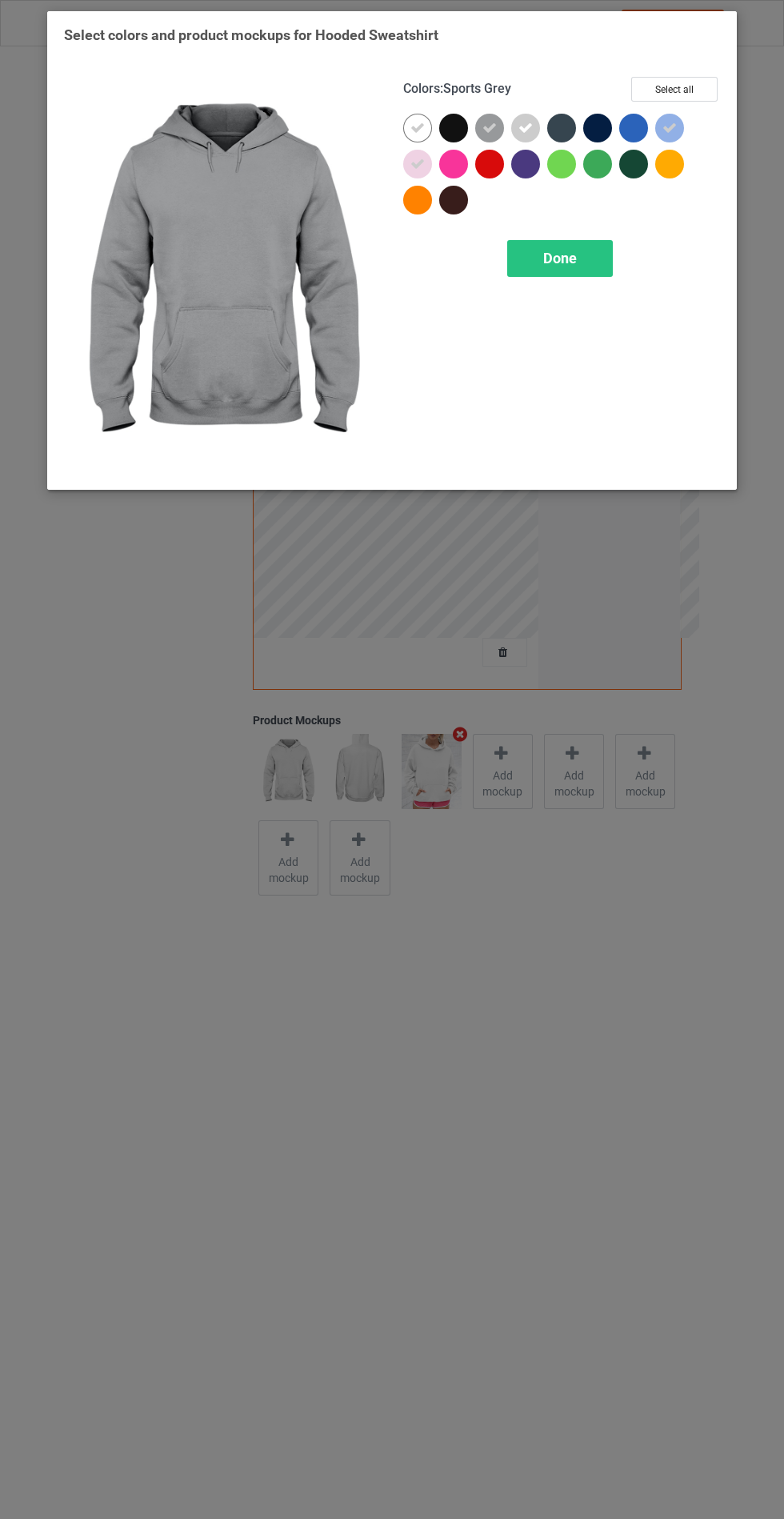
click at [545, 244] on div "Done" at bounding box center [560, 258] width 106 height 36
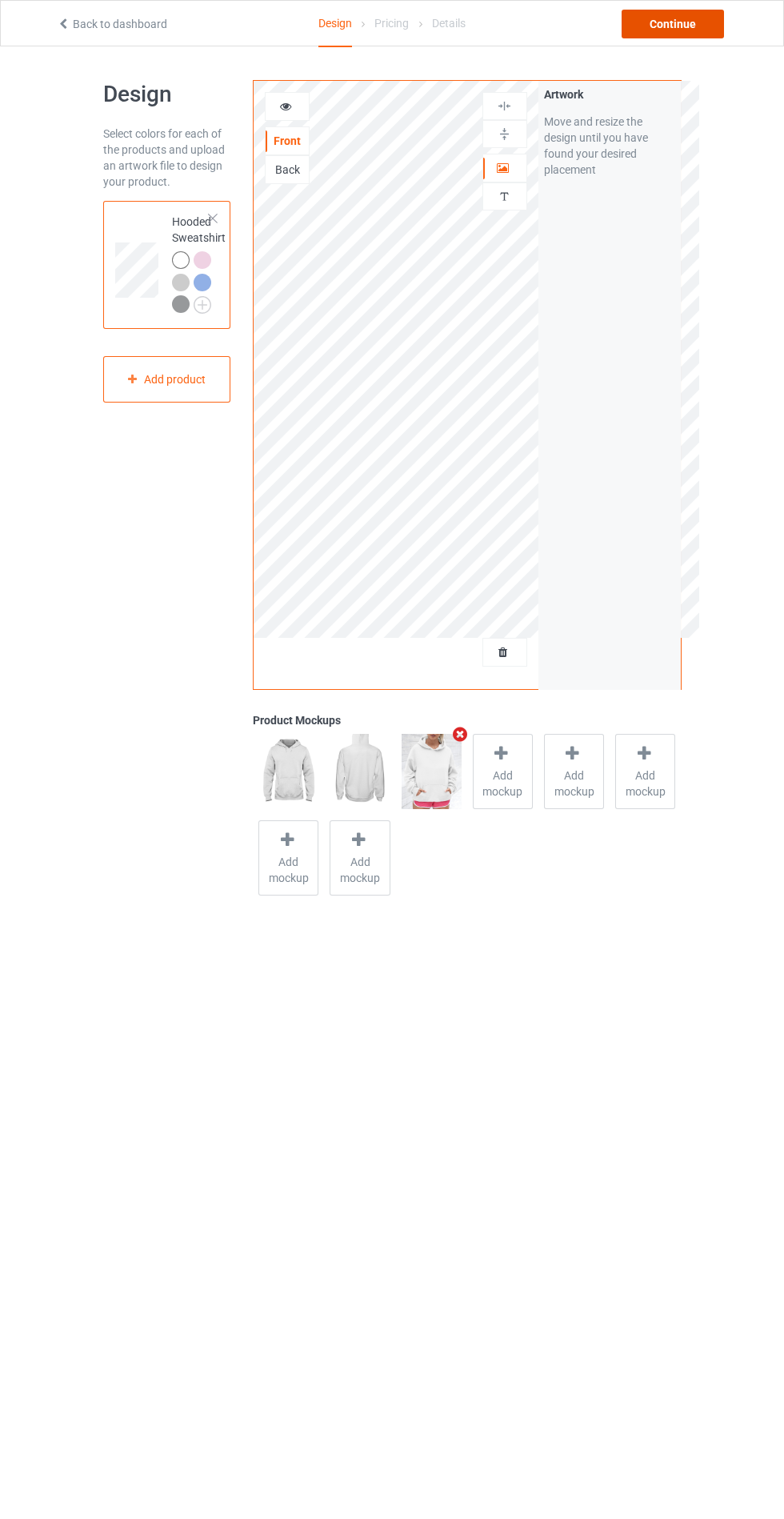
click at [675, 15] on div "Continue" at bounding box center [673, 24] width 103 height 29
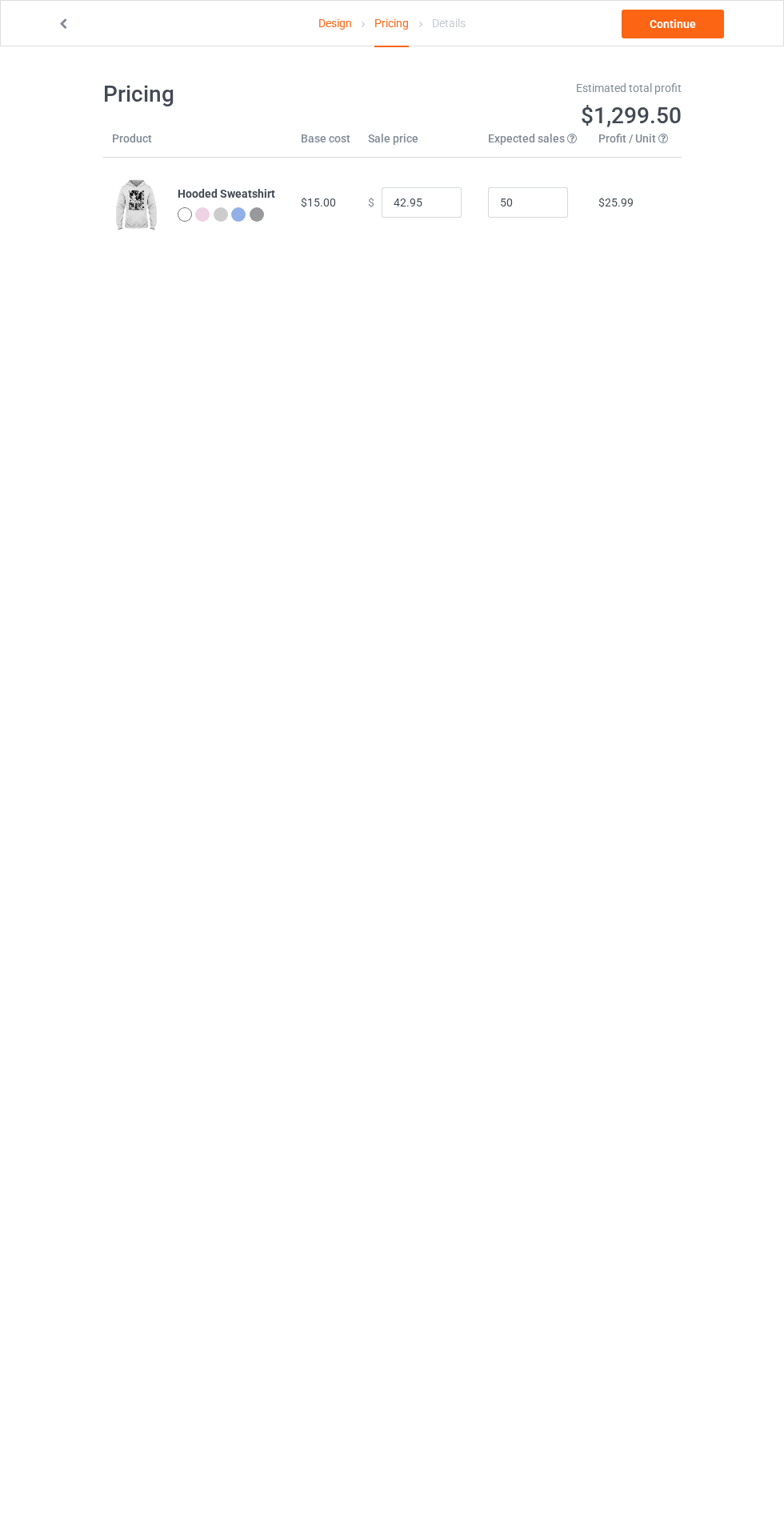
click at [676, 19] on link "Continue" at bounding box center [673, 24] width 103 height 29
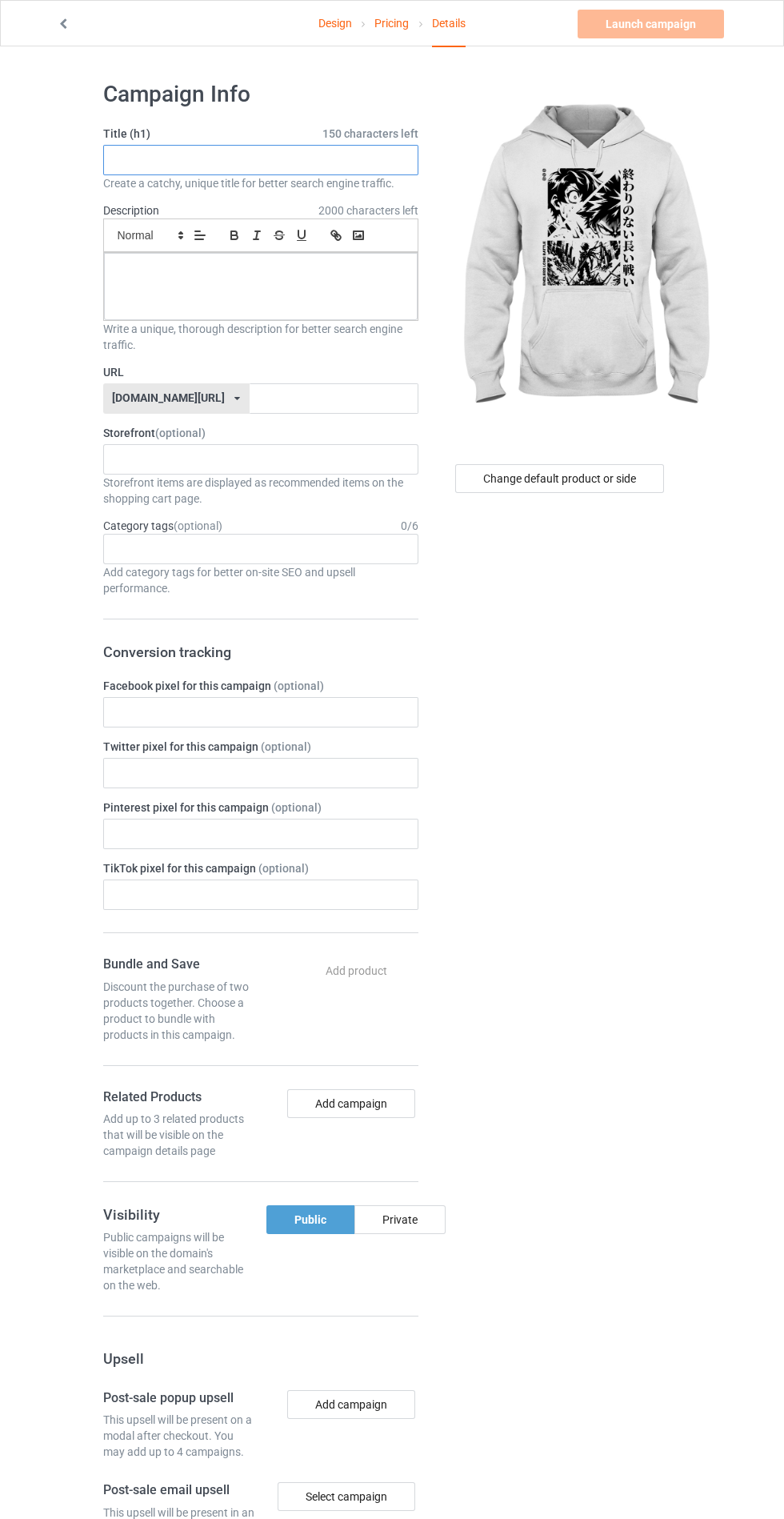
click at [320, 159] on input "text" at bounding box center [261, 160] width 315 height 31
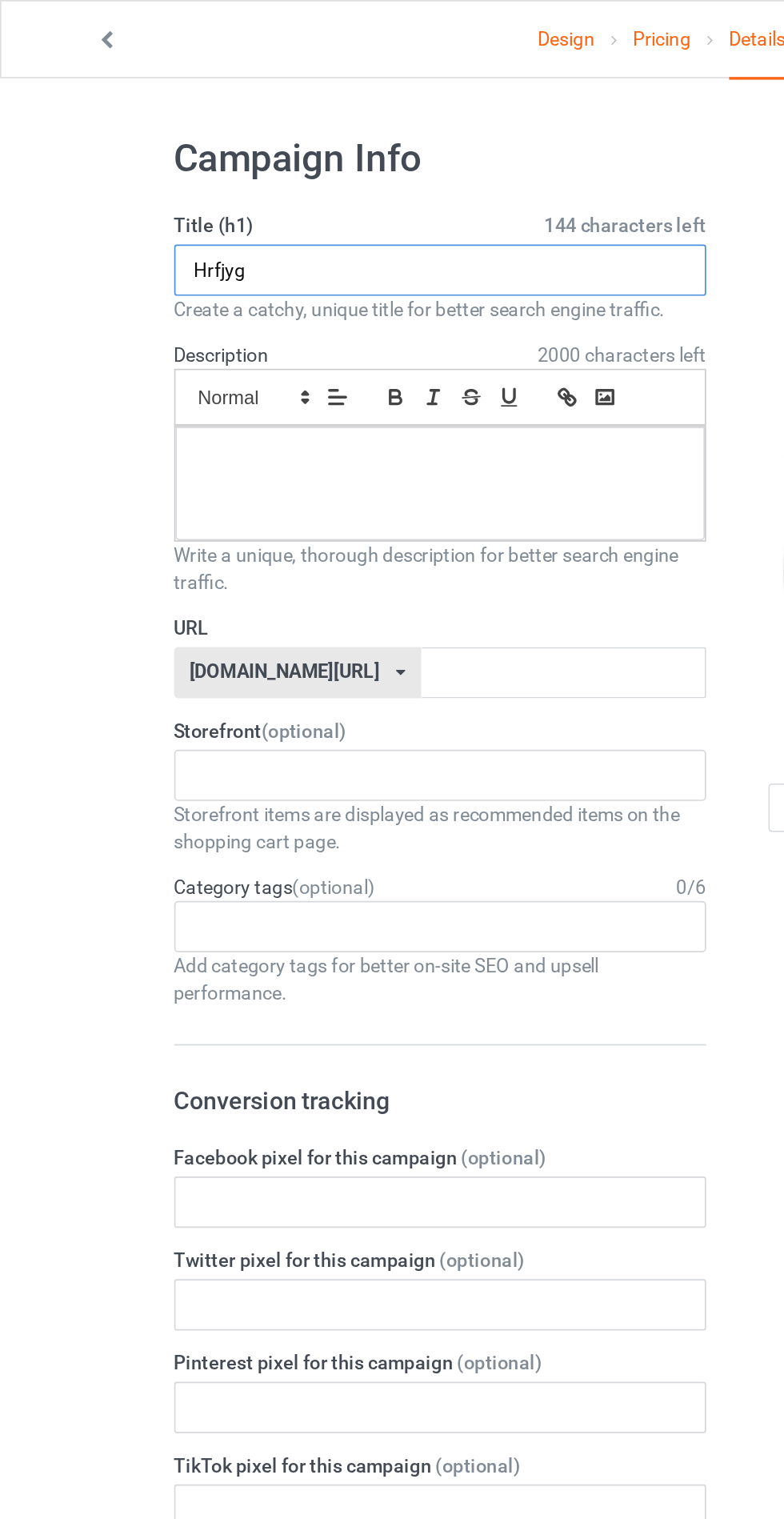
type input "Hrfjyg"
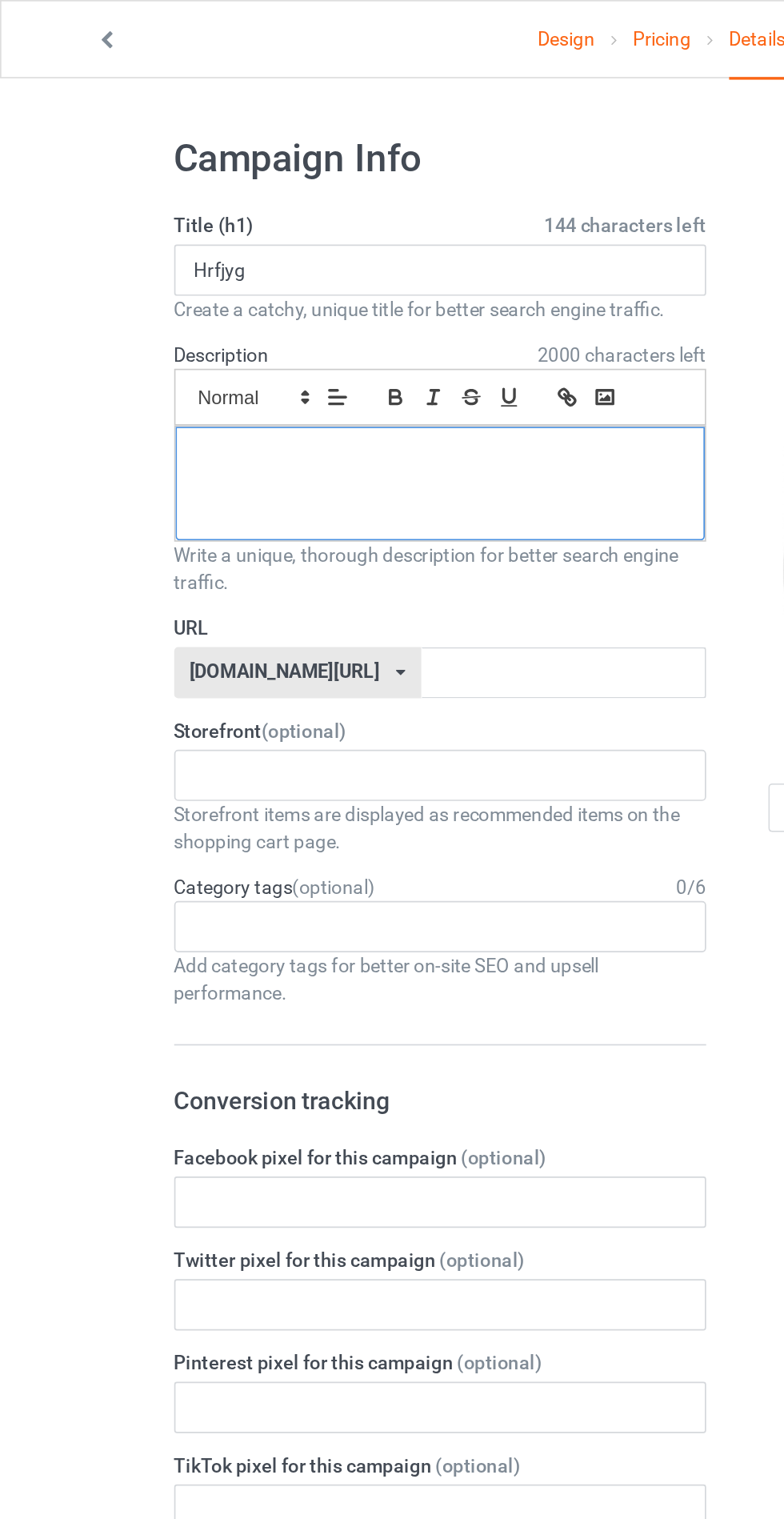
click at [249, 281] on div at bounding box center [260, 286] width 314 height 67
click at [298, 374] on label "URL" at bounding box center [261, 372] width 315 height 16
click at [167, 689] on label "Facebook pixel for this campaign (optional)" at bounding box center [261, 686] width 315 height 16
click at [297, 395] on input "text" at bounding box center [334, 398] width 169 height 31
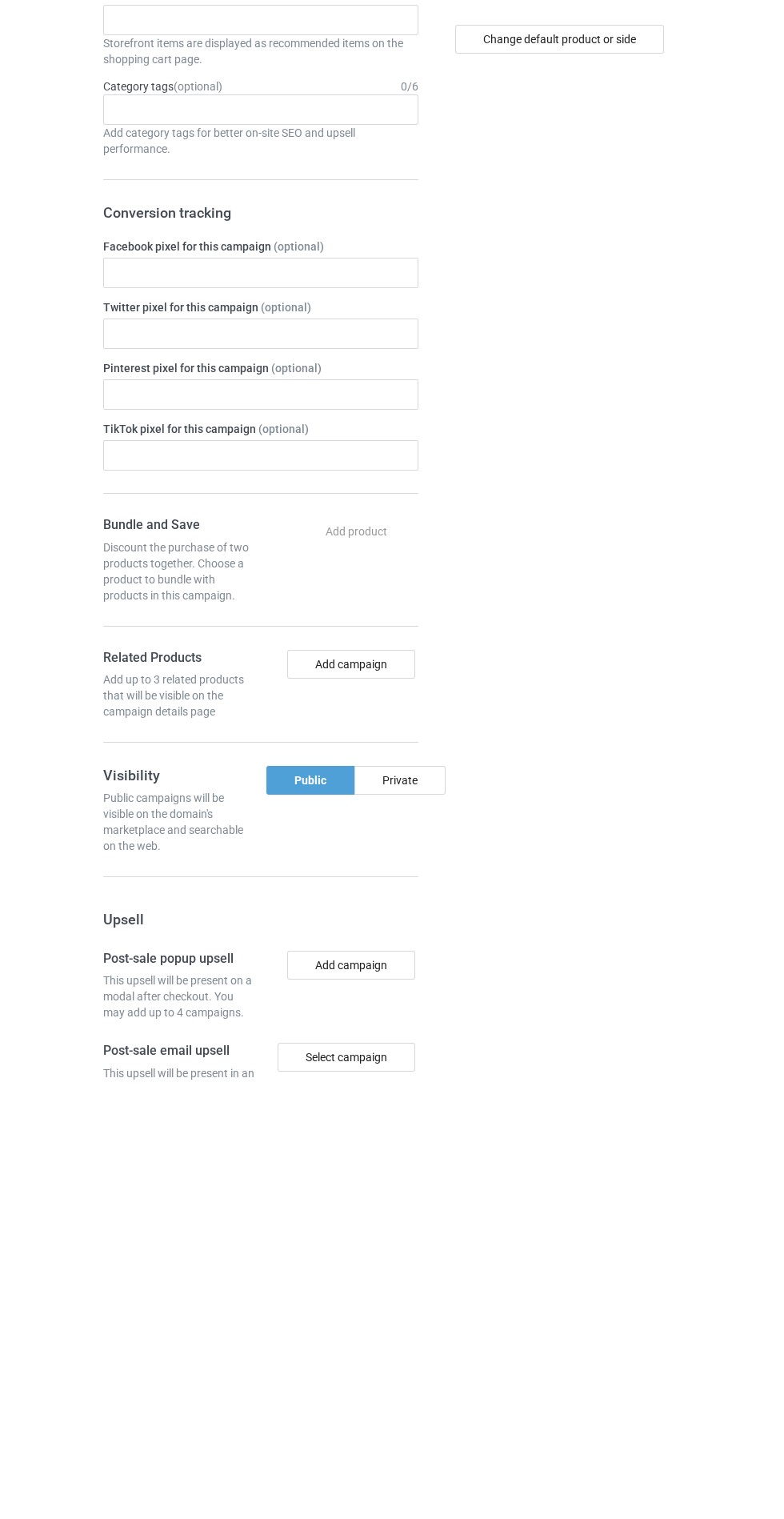
type input "Hrgrgkfz"
click at [408, 1223] on div "Private" at bounding box center [399, 1219] width 91 height 29
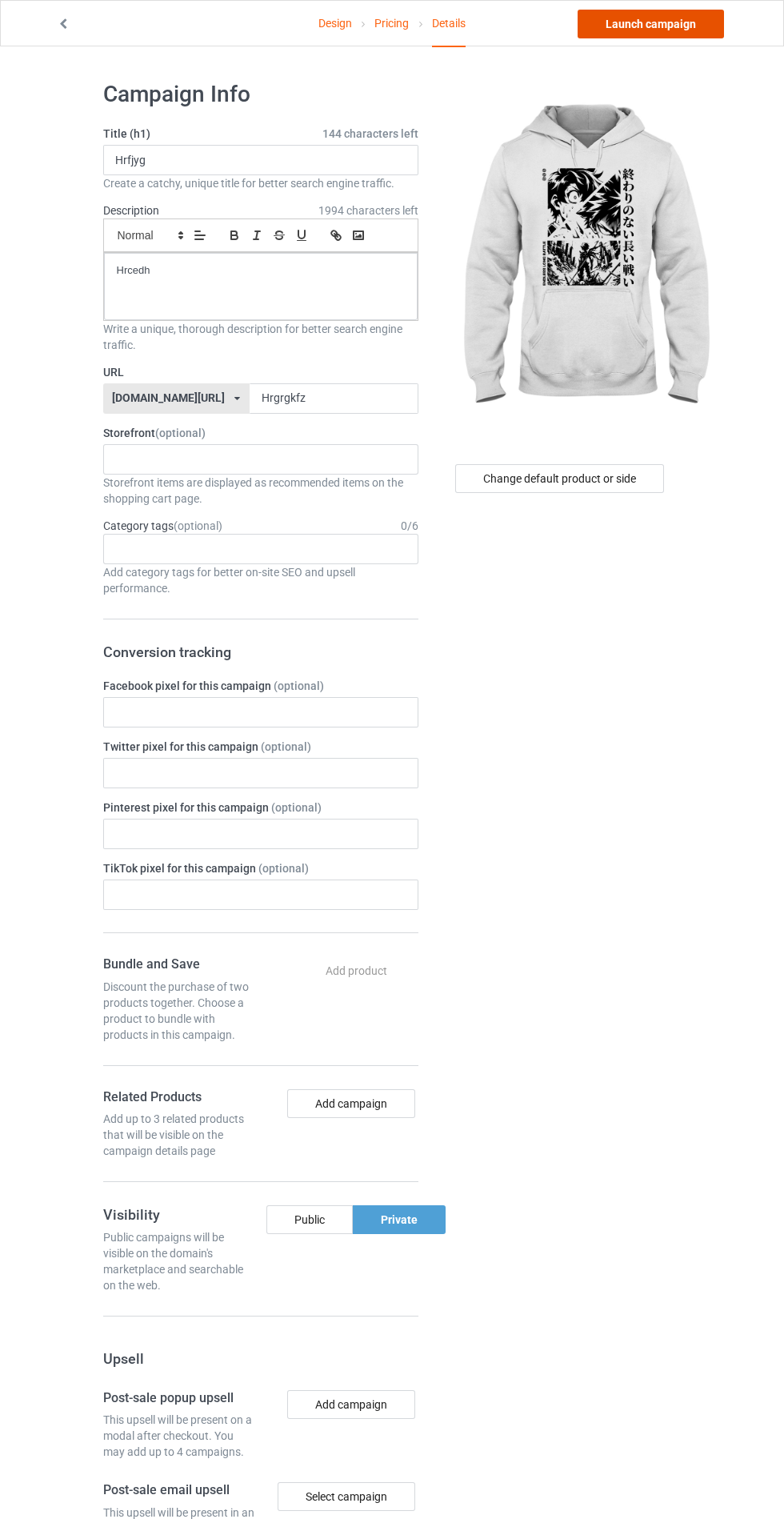
click at [644, 23] on link "Launch campaign" at bounding box center [651, 24] width 147 height 29
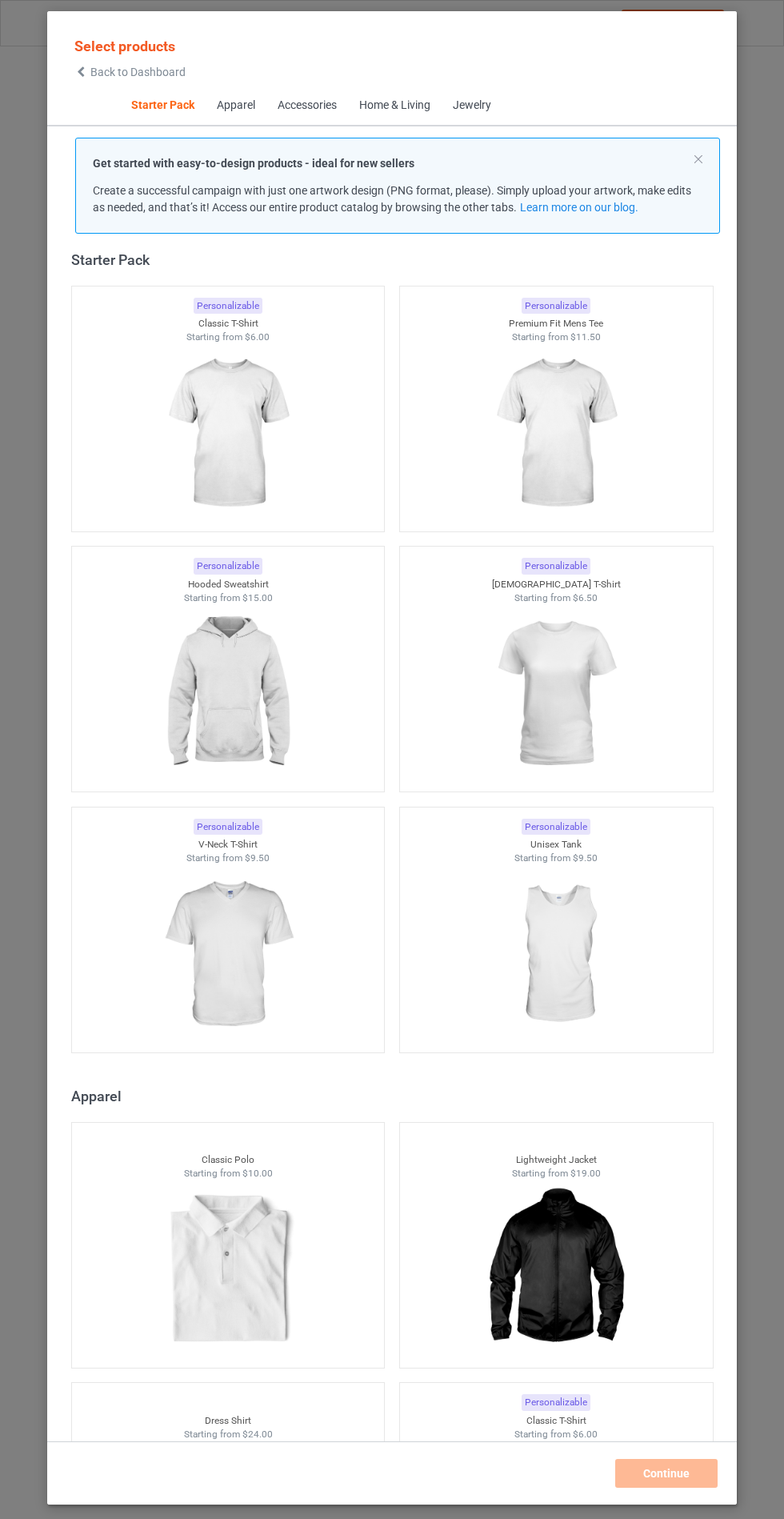
click at [260, 704] on img at bounding box center [227, 693] width 143 height 180
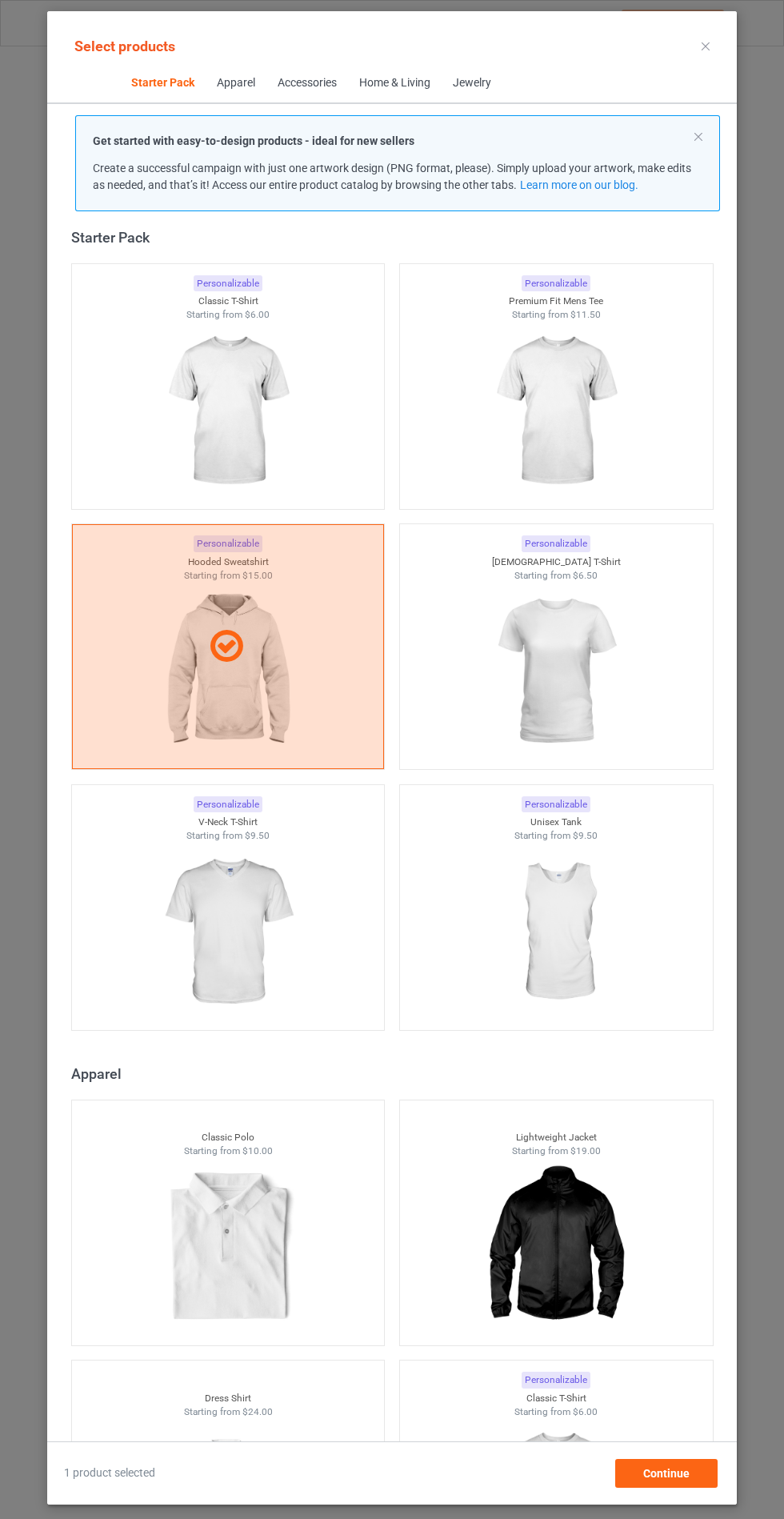
scroll to position [93, 0]
click at [701, 1487] on div "Continue" at bounding box center [666, 1474] width 103 height 29
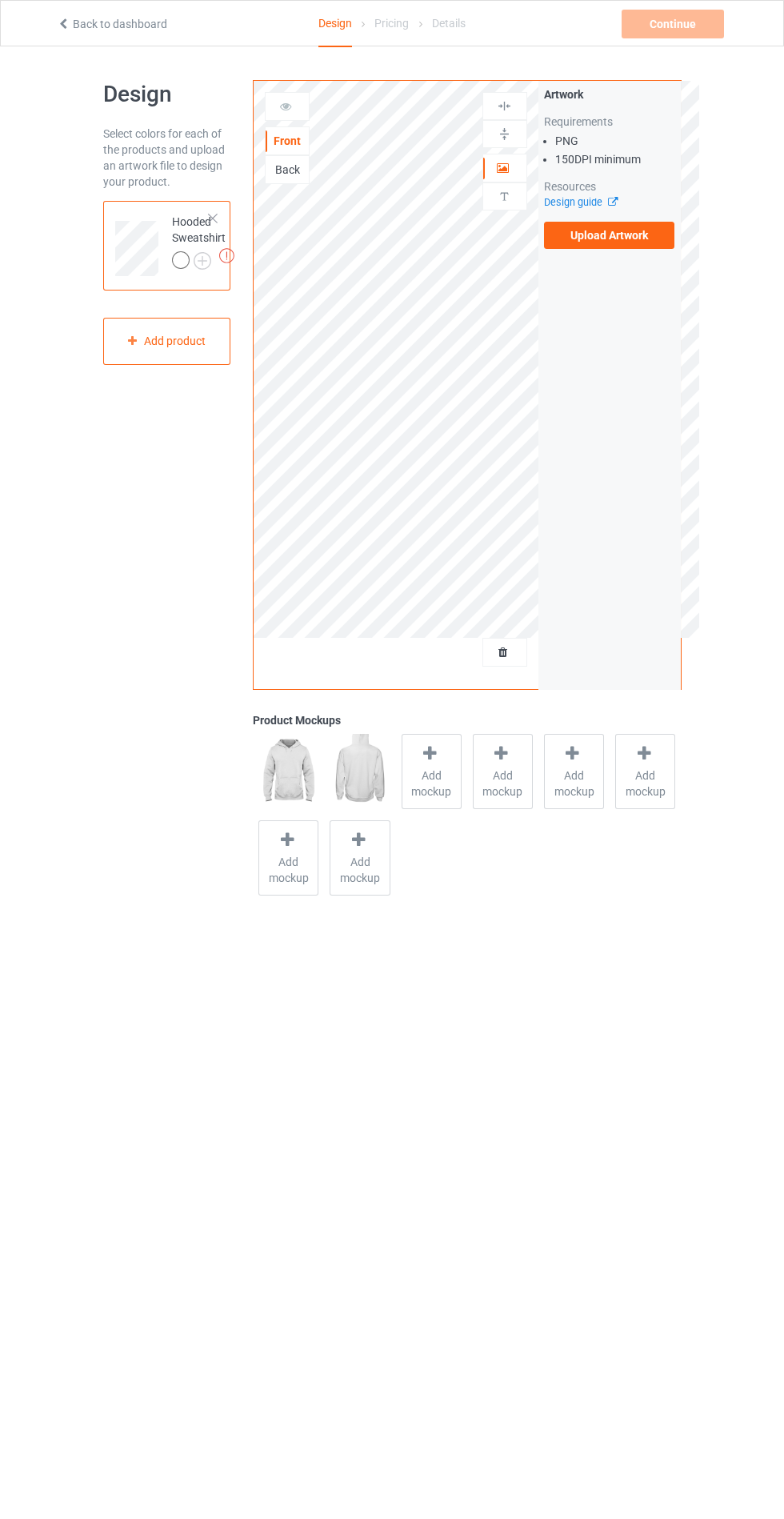
click at [432, 787] on span "Add mockup" at bounding box center [431, 783] width 59 height 32
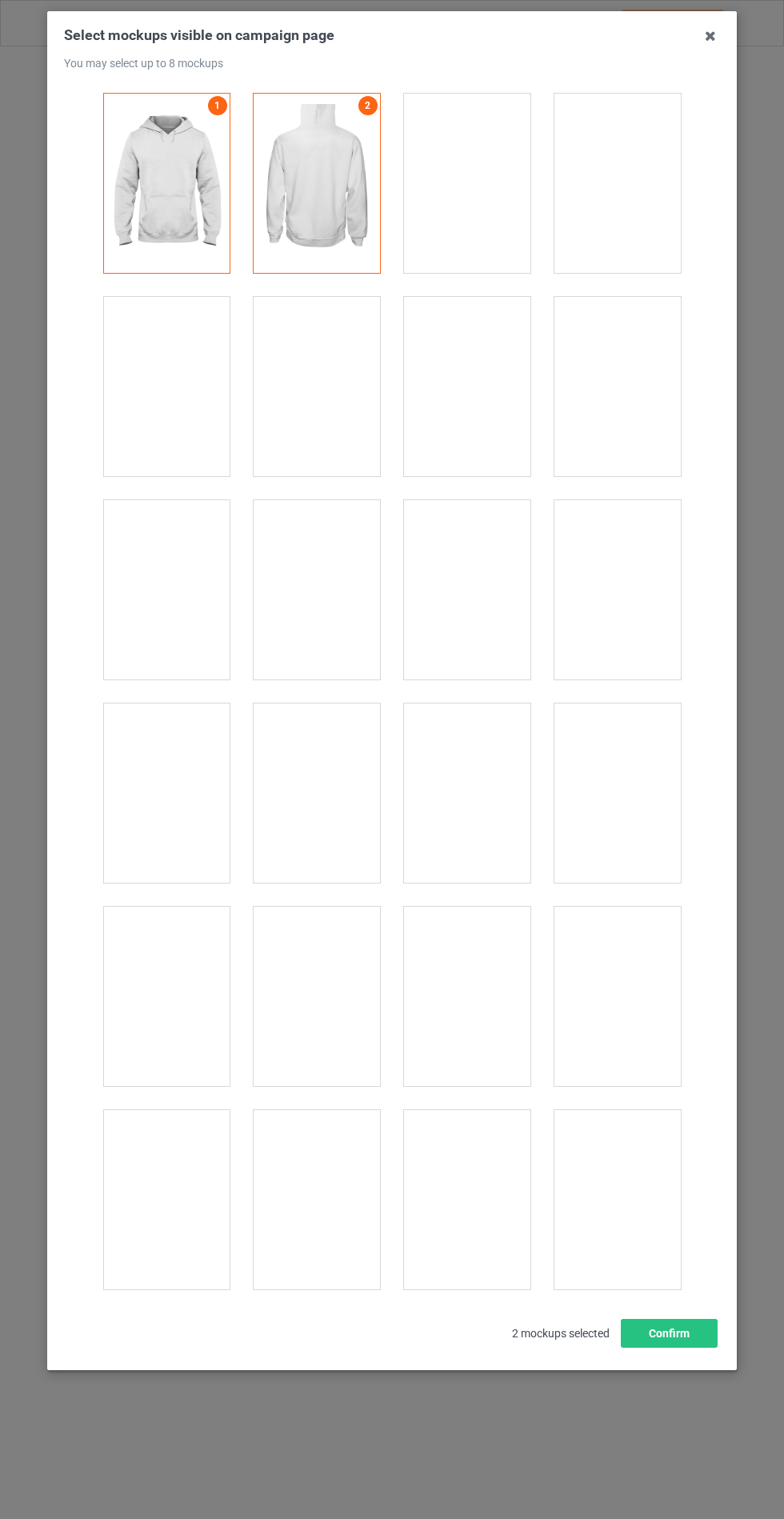
scroll to position [12919, 0]
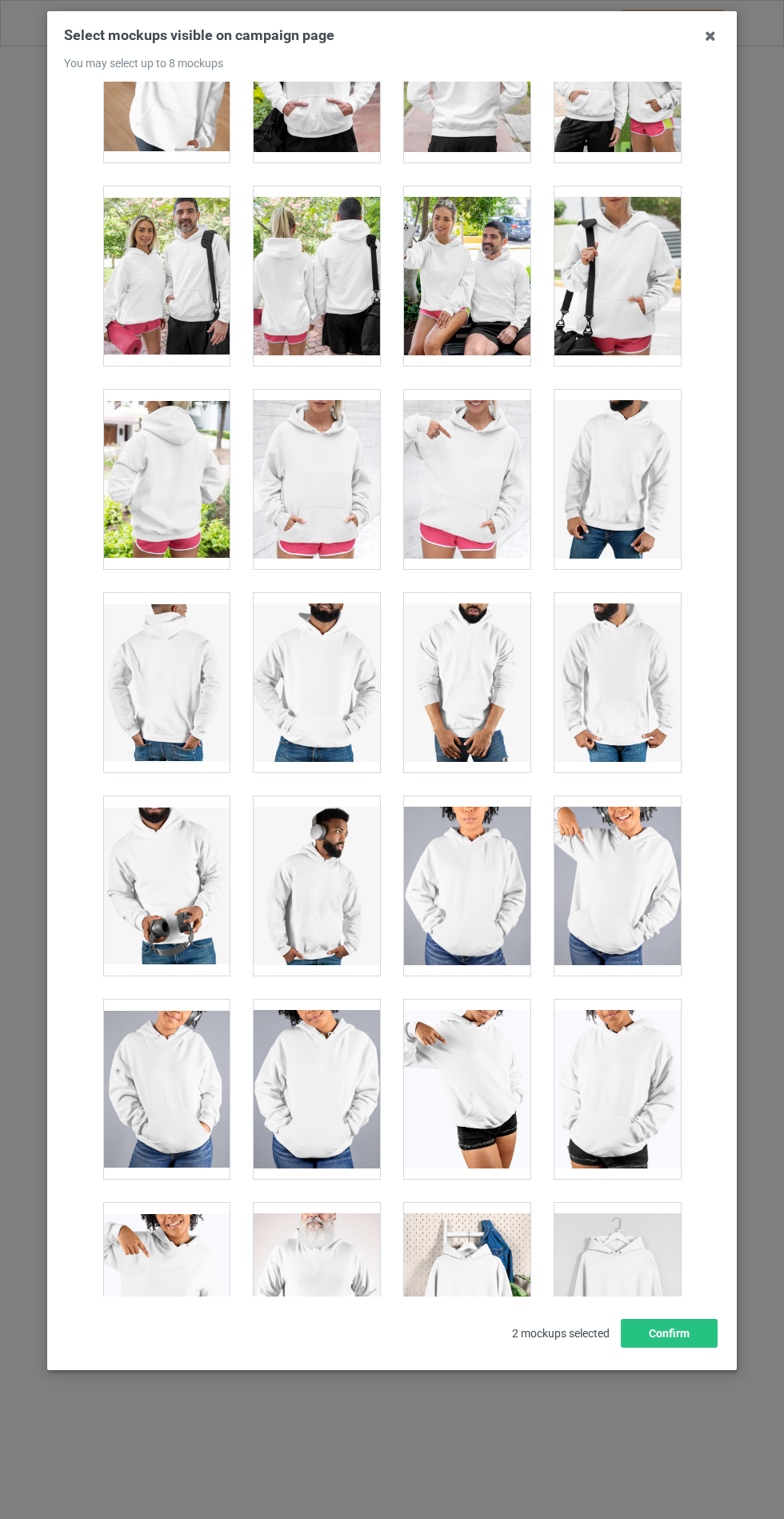
click at [287, 474] on div at bounding box center [317, 479] width 127 height 180
click at [657, 1348] on button "Confirm" at bounding box center [669, 1334] width 97 height 29
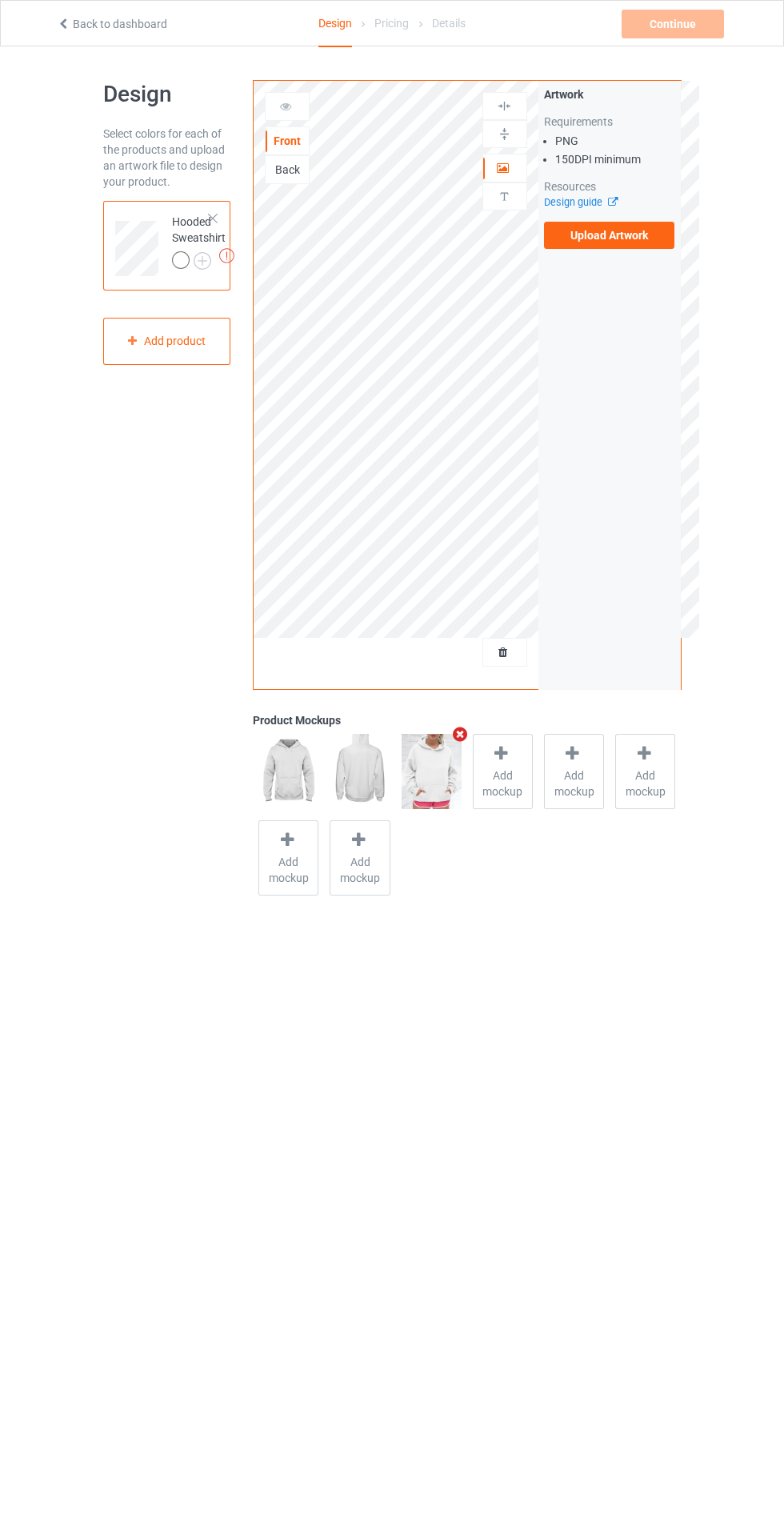
click at [660, 229] on label "Upload Artwork" at bounding box center [609, 235] width 131 height 27
click at [0, 0] on input "Upload Artwork" at bounding box center [0, 0] width 0 height 0
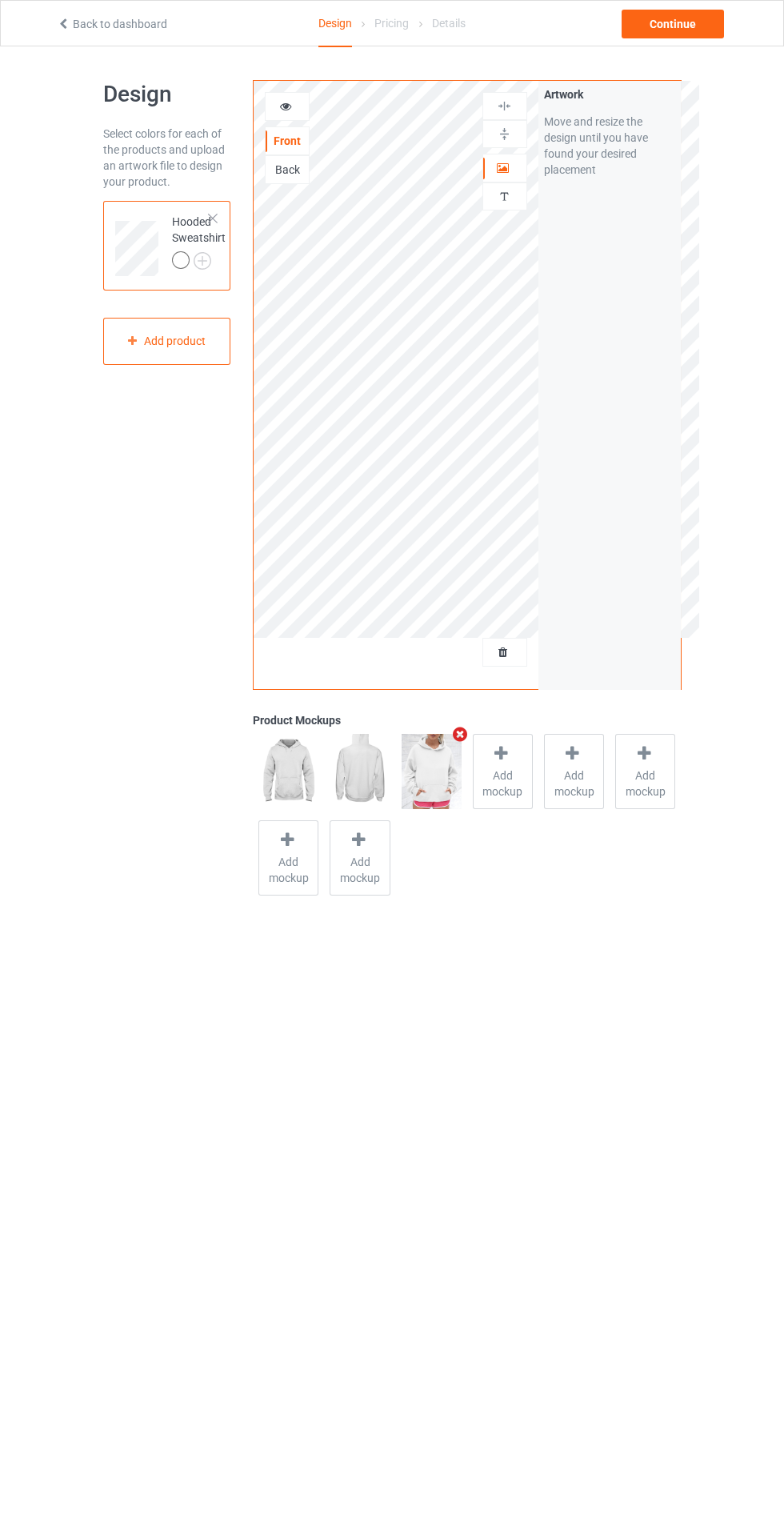
click at [459, 1130] on body "Back to dashboard Design Pricing Details Continue Design Select colors for each…" at bounding box center [392, 806] width 784 height 1519
click at [0, 0] on img at bounding box center [0, 0] width 0 height 0
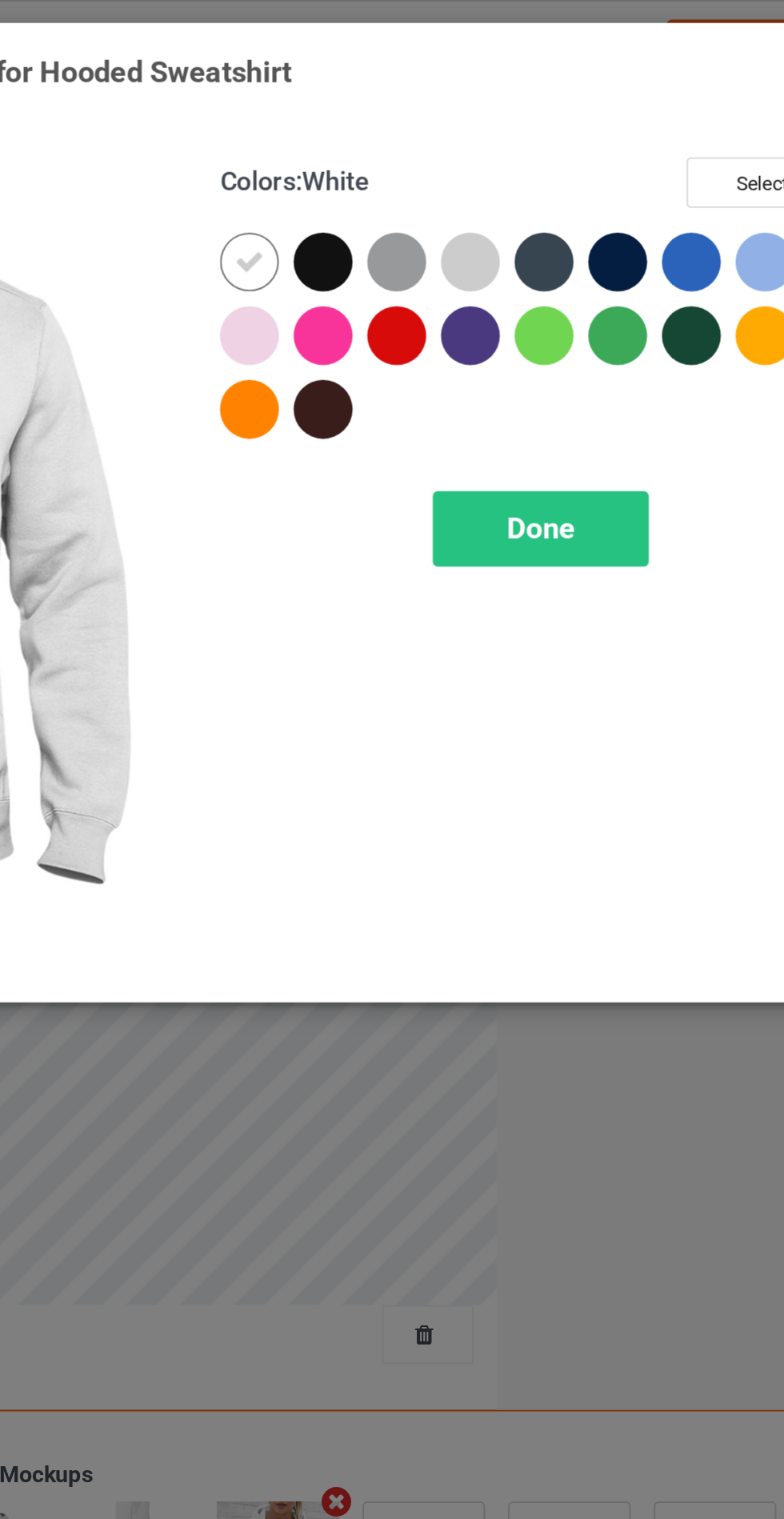
click at [455, 128] on div at bounding box center [454, 128] width 29 height 29
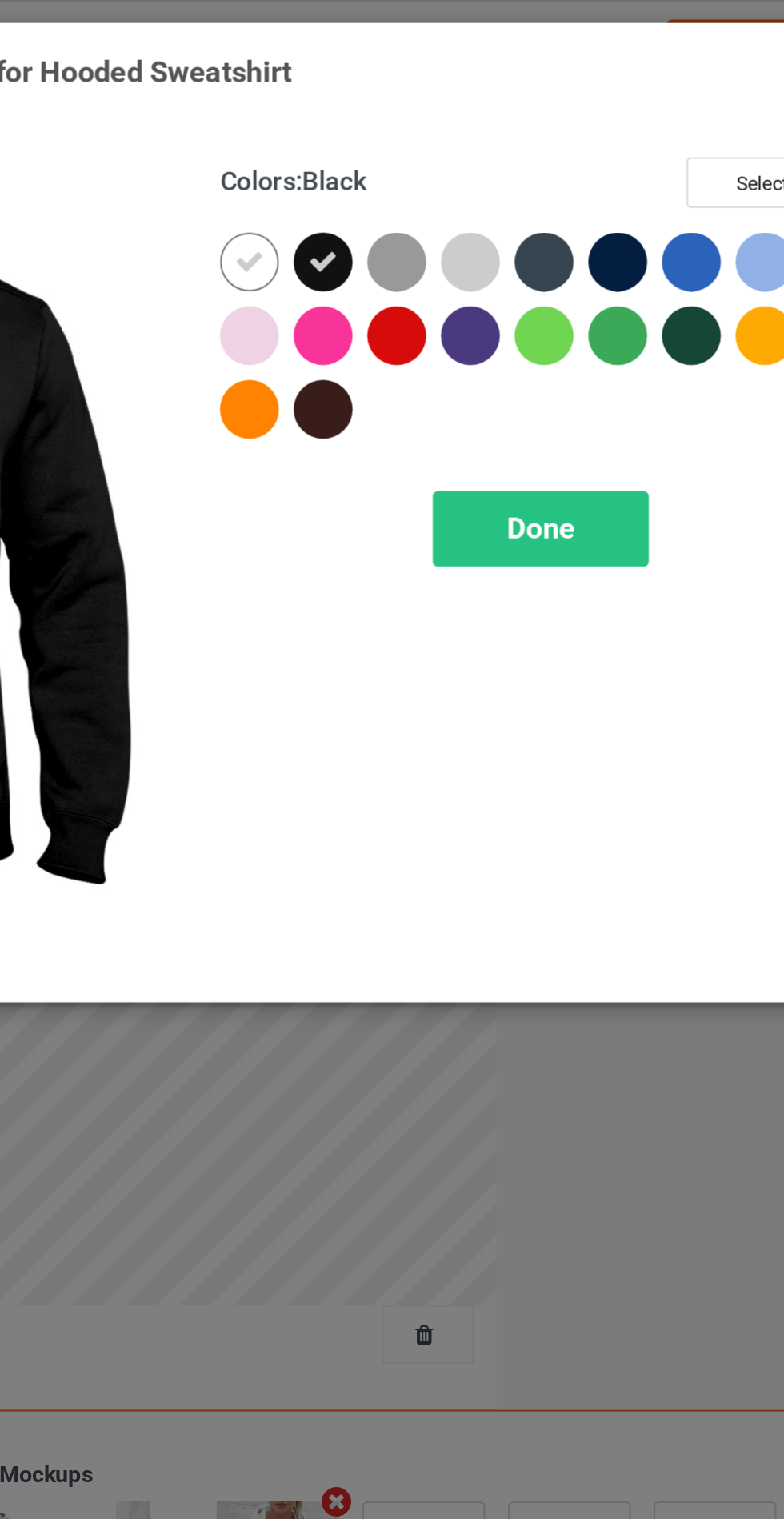
click at [491, 128] on div at bounding box center [489, 128] width 29 height 29
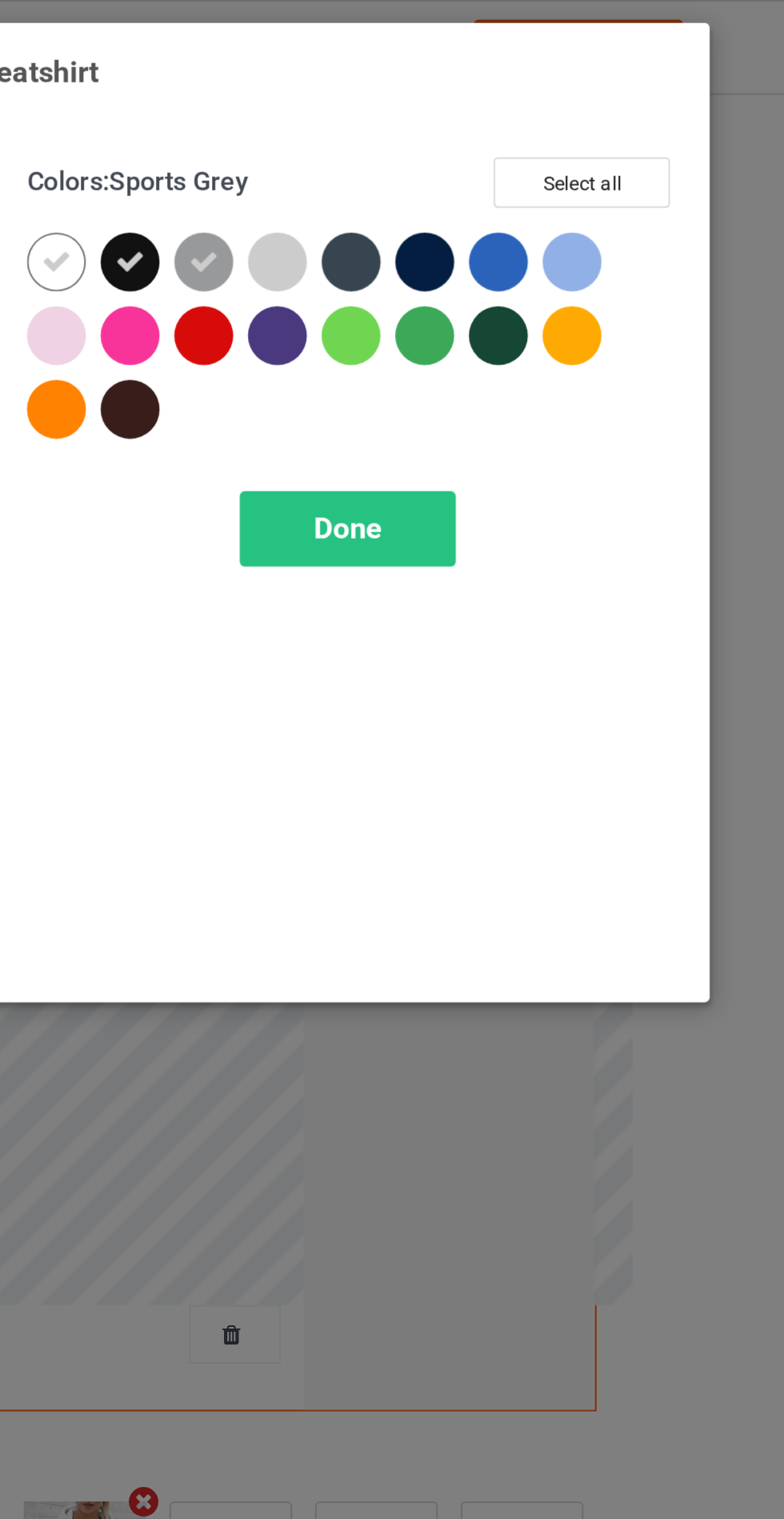
click at [571, 130] on div at bounding box center [561, 128] width 29 height 29
click at [589, 133] on div at bounding box center [598, 128] width 29 height 29
click at [458, 206] on div at bounding box center [454, 200] width 29 height 29
click at [521, 172] on div at bounding box center [526, 164] width 29 height 29
click at [576, 257] on span "Done" at bounding box center [559, 258] width 34 height 17
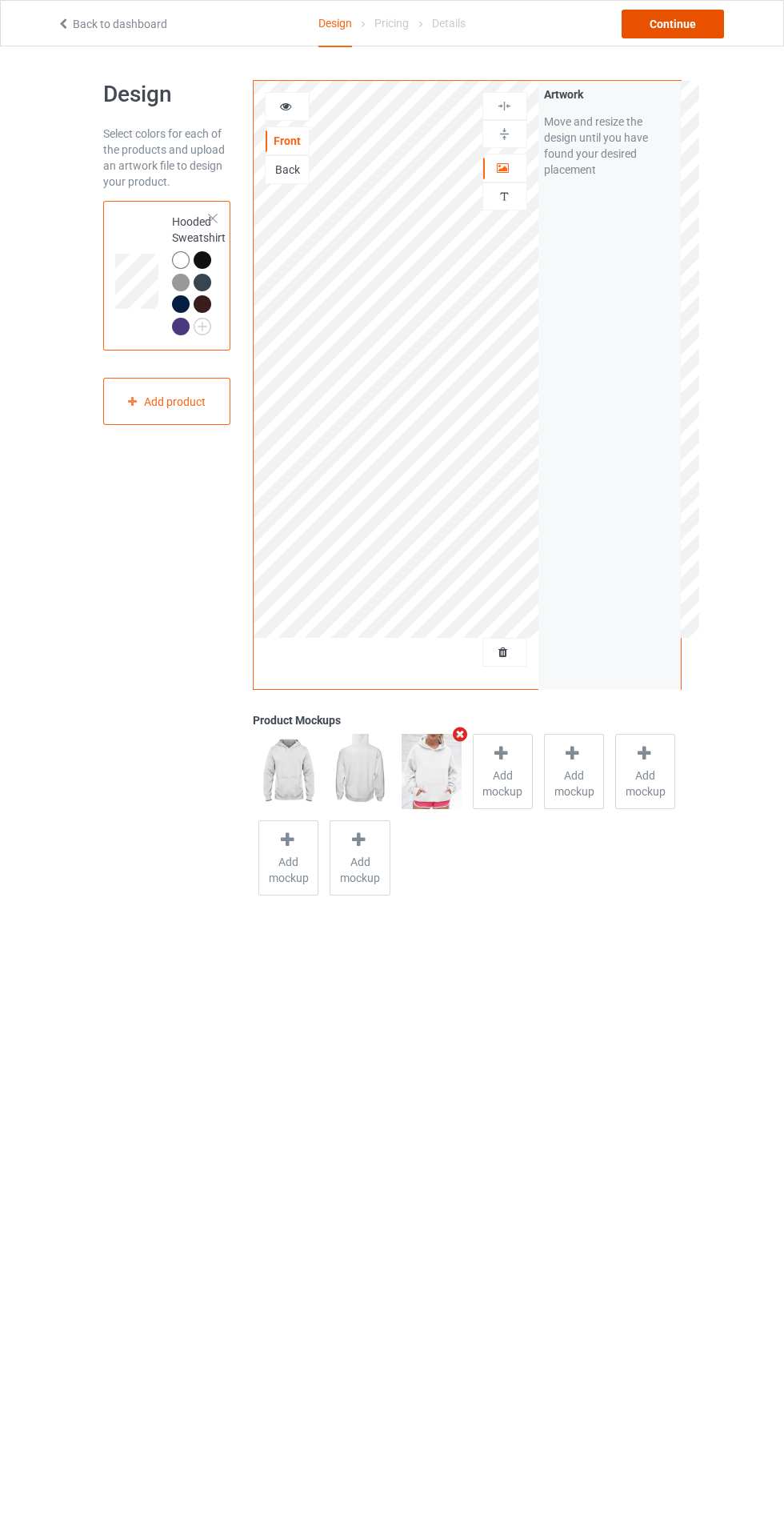
click at [657, 35] on div "Continue" at bounding box center [673, 24] width 103 height 29
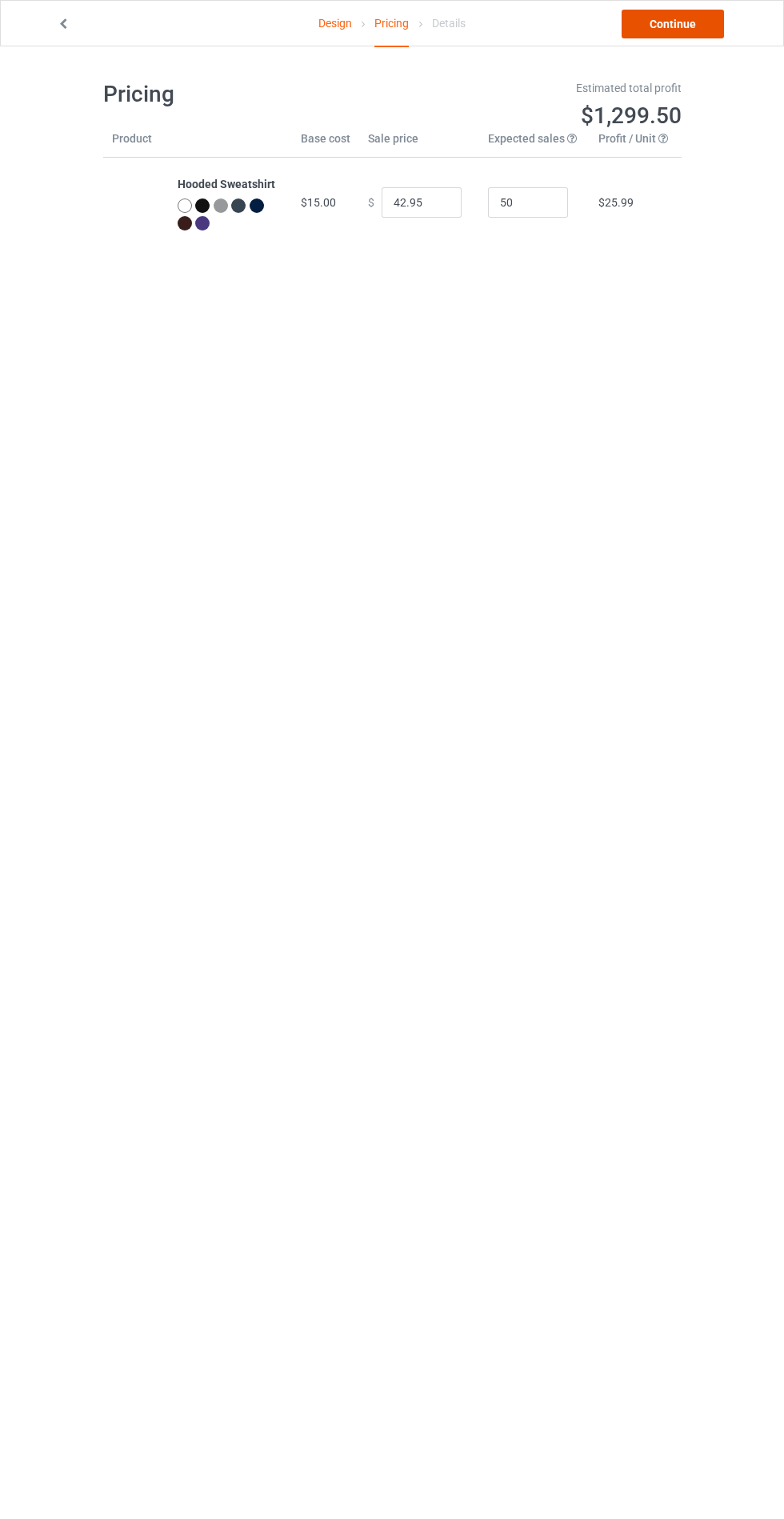
click at [685, 21] on link "Continue" at bounding box center [673, 24] width 103 height 29
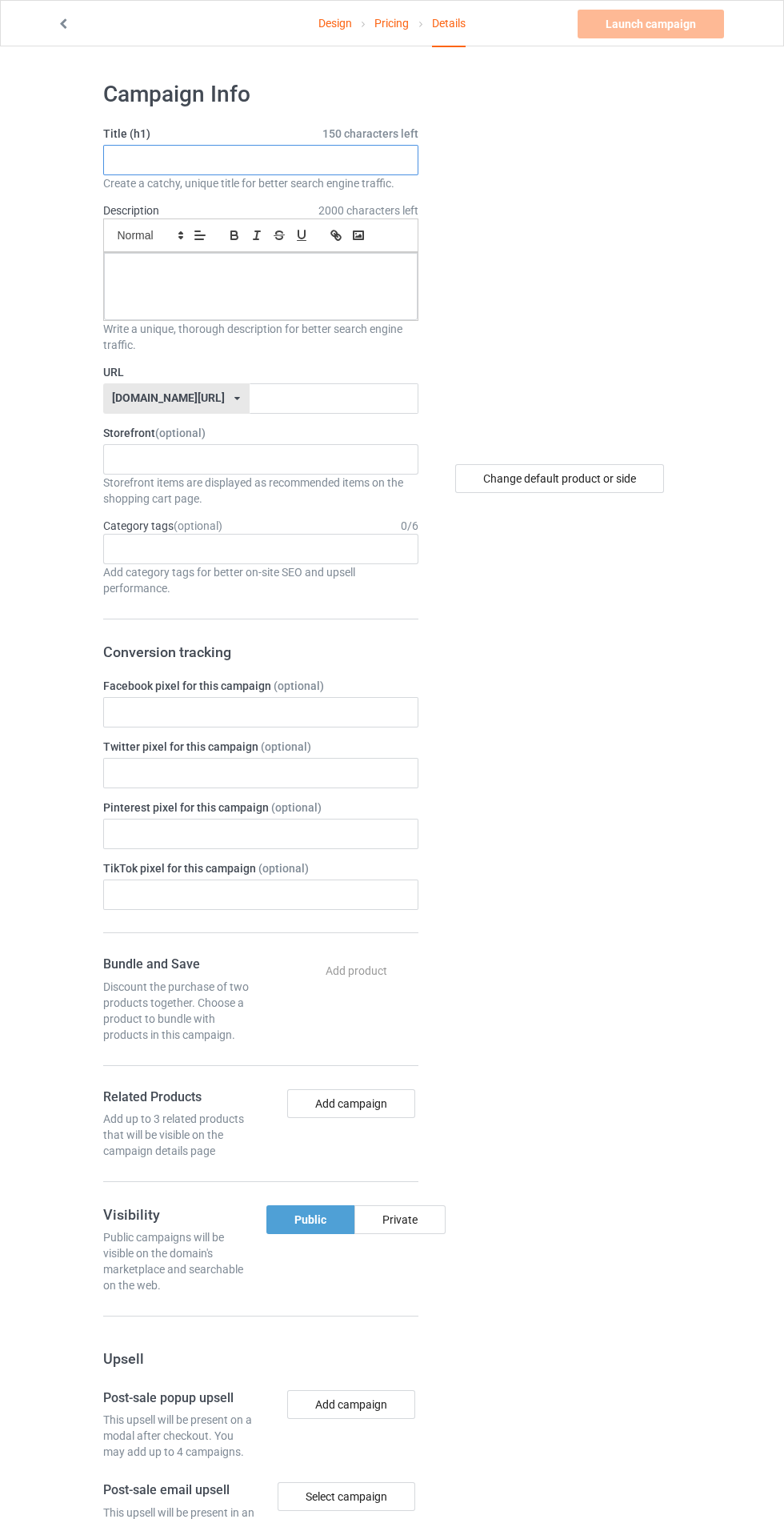
click at [295, 162] on input "text" at bounding box center [261, 160] width 315 height 31
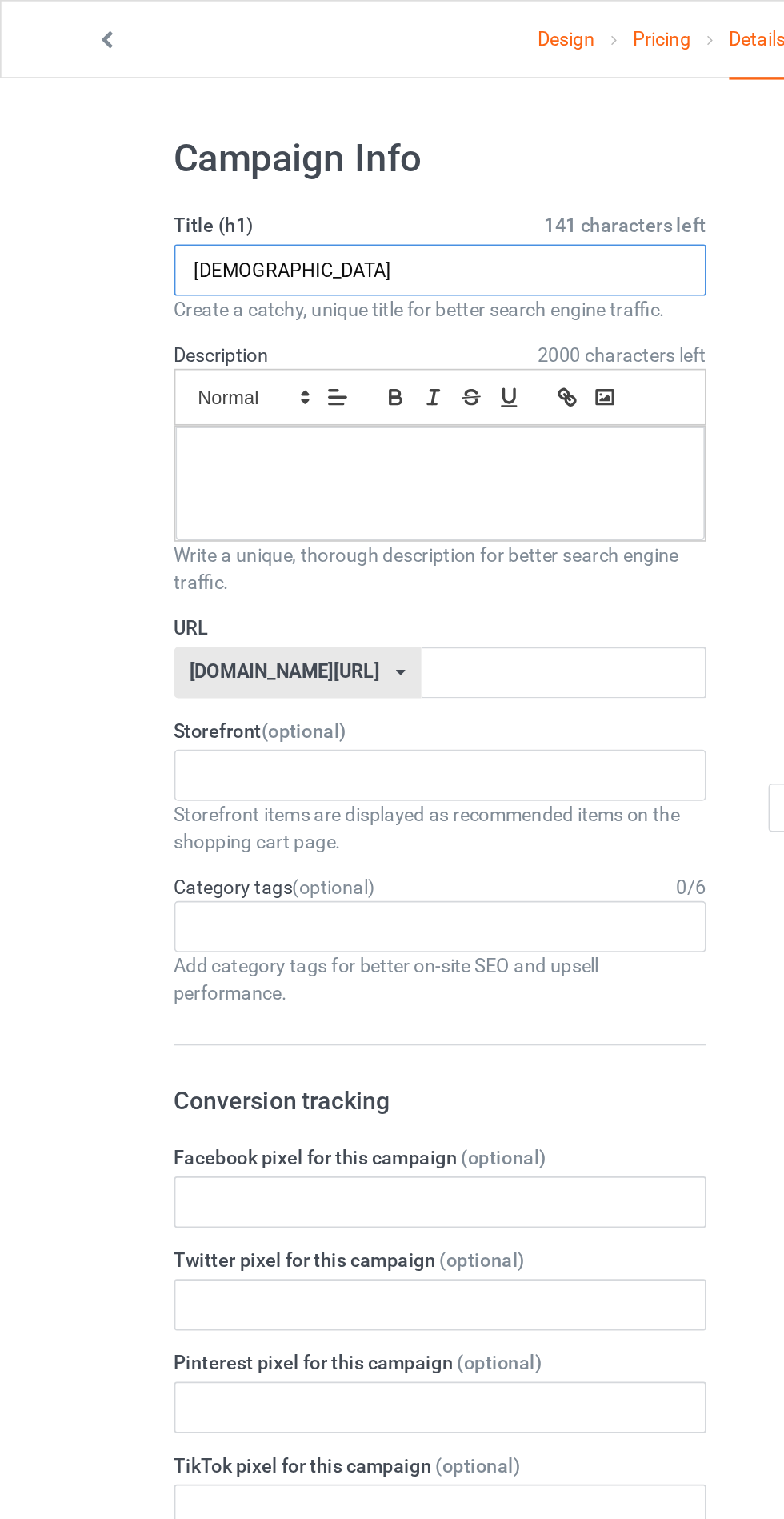
type input "Asfarhshh"
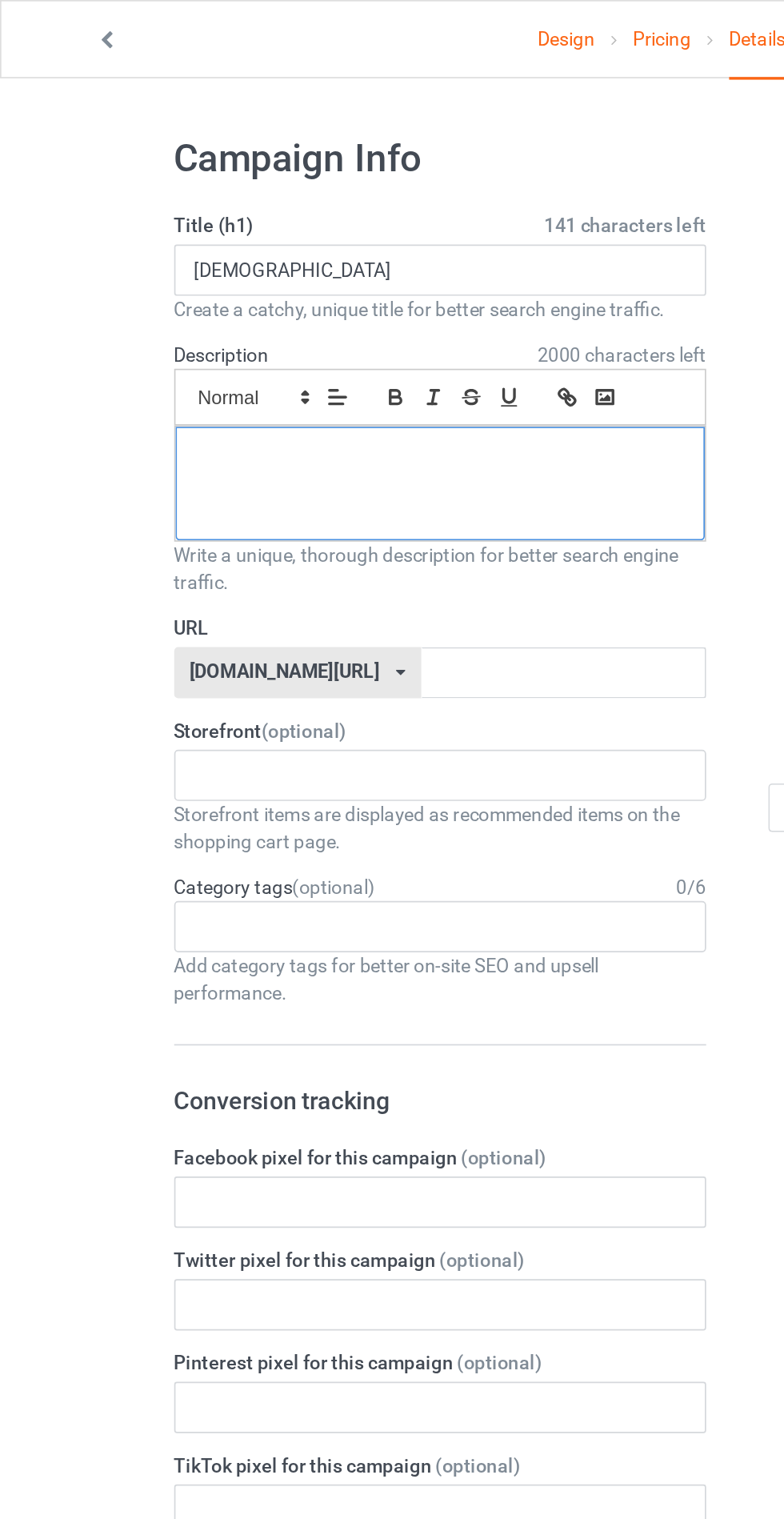
click at [155, 274] on p at bounding box center [261, 271] width 288 height 15
click at [332, 391] on input "text" at bounding box center [334, 398] width 169 height 31
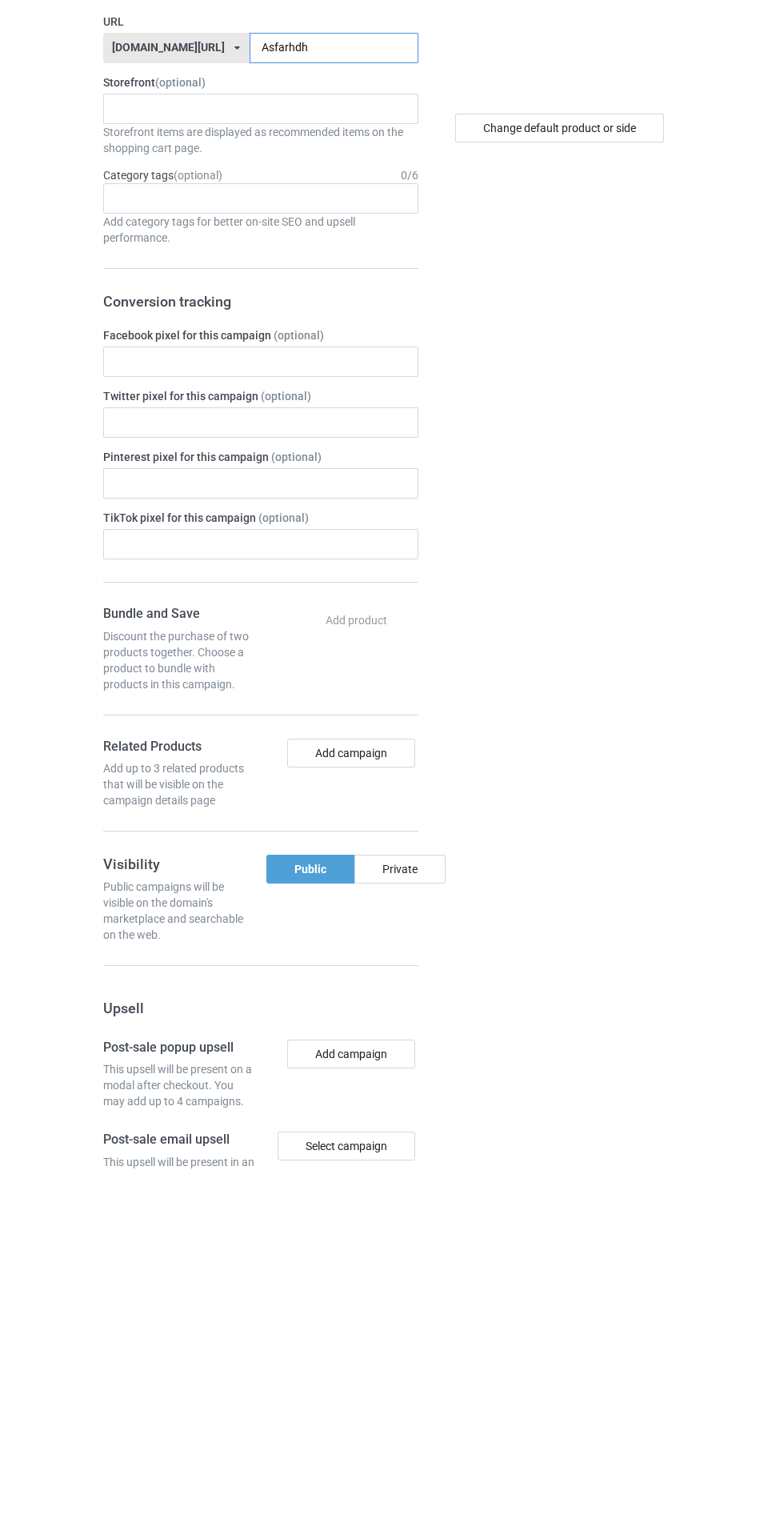
type input "Asfarhdh"
click at [415, 1224] on div "Private" at bounding box center [399, 1219] width 91 height 29
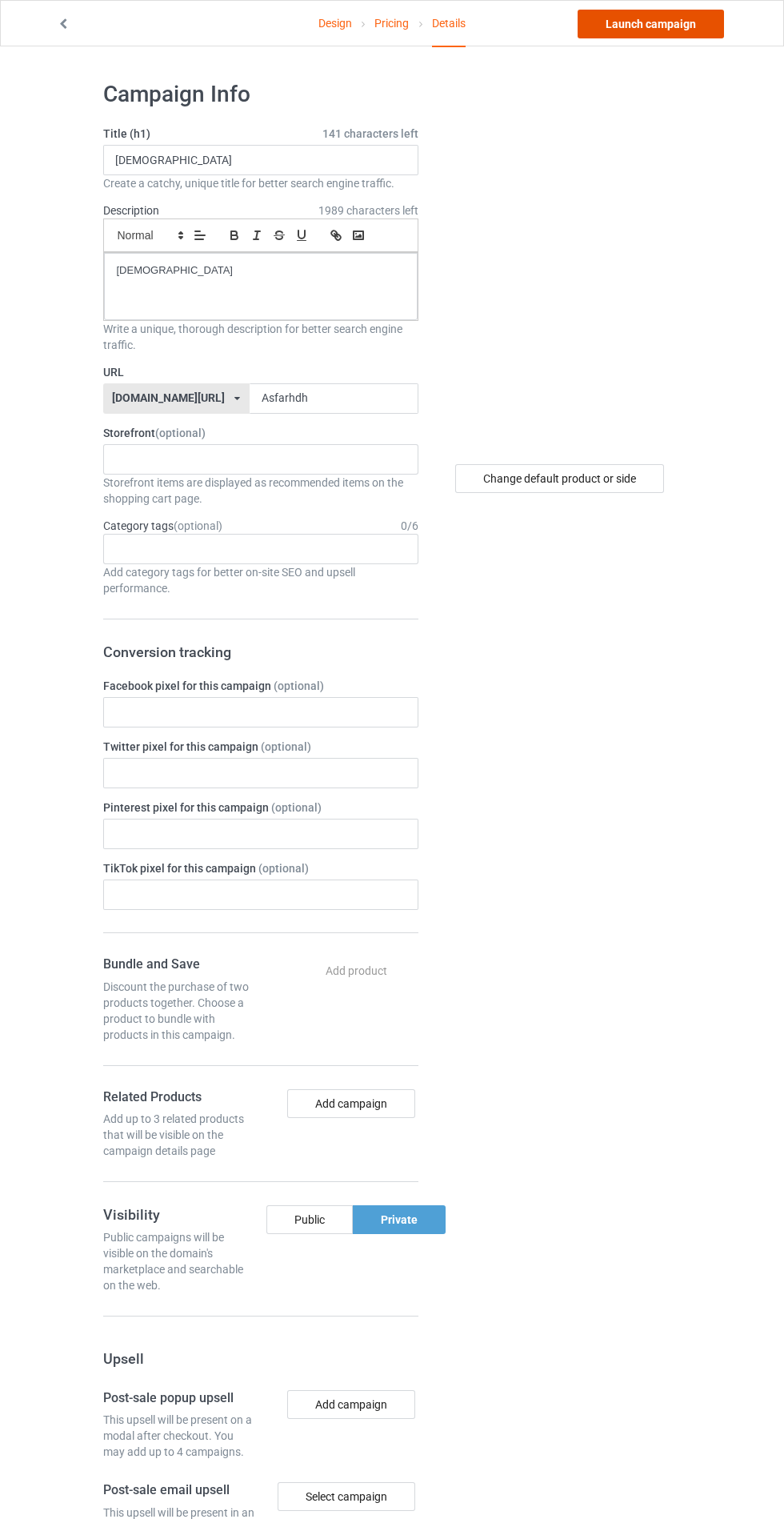
click at [705, 16] on link "Launch campaign" at bounding box center [651, 24] width 147 height 29
